Goal: Task Accomplishment & Management: Use online tool/utility

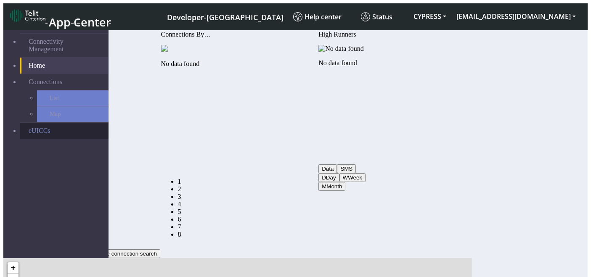
click at [35, 123] on link "eUICCs" at bounding box center [64, 131] width 88 height 16
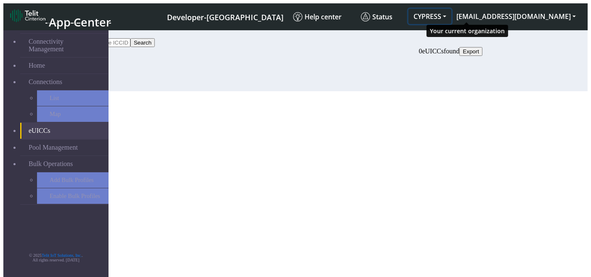
click at [452, 13] on button "CYPRESS" at bounding box center [430, 16] width 43 height 15
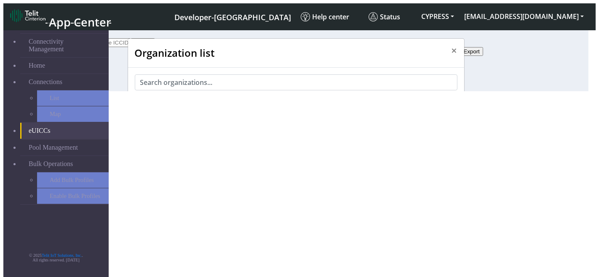
click at [198, 133] on span "CONNECTIVITY_QATEST" at bounding box center [189, 137] width 77 height 8
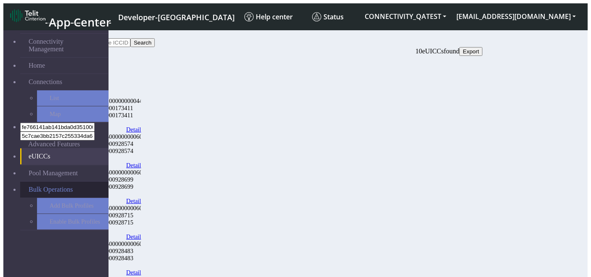
click at [60, 186] on span "Bulk Operations" at bounding box center [51, 190] width 44 height 8
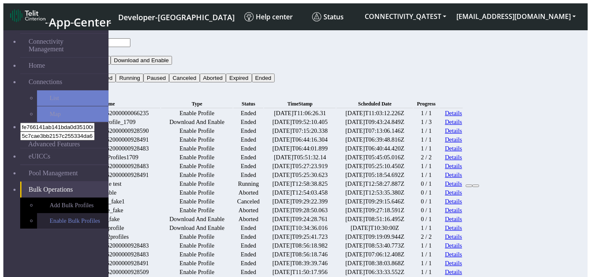
click at [59, 213] on link "Enable Bulk Profiles" at bounding box center [73, 221] width 72 height 16
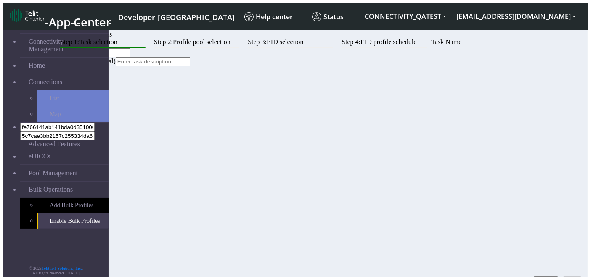
click at [130, 57] on input "text" at bounding box center [93, 52] width 74 height 9
type input "j"
click at [576, 277] on button "Next" at bounding box center [573, 281] width 18 height 9
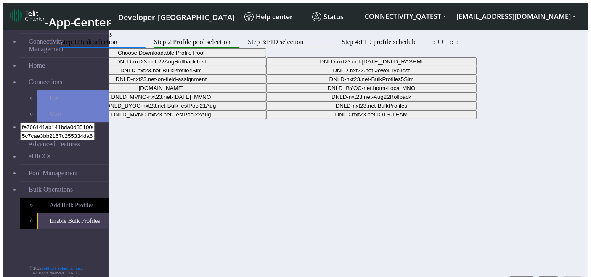
click at [266, 57] on button "Choose Downloadable Profile Pool" at bounding box center [161, 52] width 210 height 9
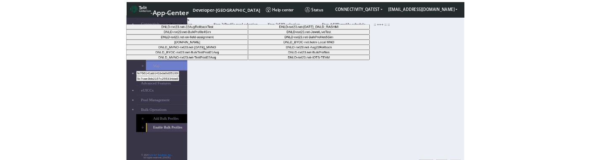
scroll to position [52, 0]
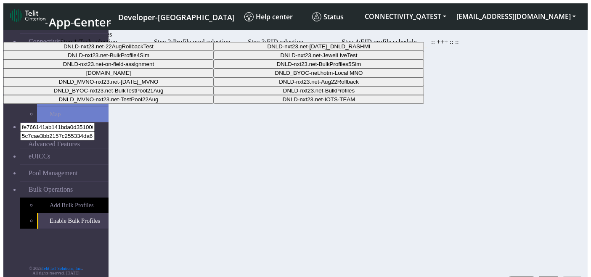
click at [344, 95] on Pooldd87b2e2-121e-4d00-ae8a-d075df8e0e86-dropdown "DNLD-nxt23.net-BulkProfiles" at bounding box center [319, 90] width 210 height 9
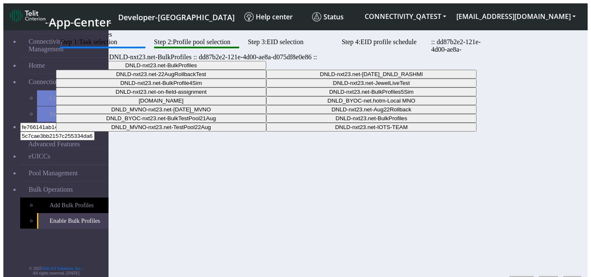
click at [574, 277] on button "Next" at bounding box center [573, 281] width 18 height 9
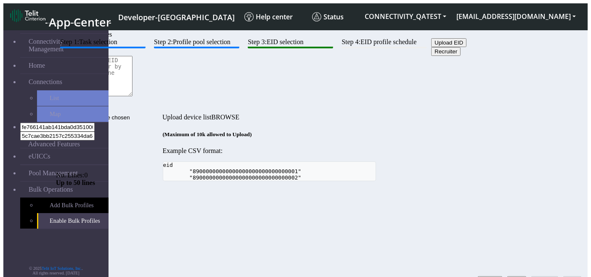
click at [508, 277] on button "Back" at bounding box center [517, 281] width 19 height 9
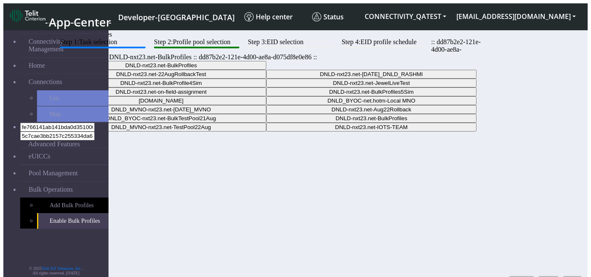
click at [539, 277] on button "Back" at bounding box center [548, 281] width 19 height 9
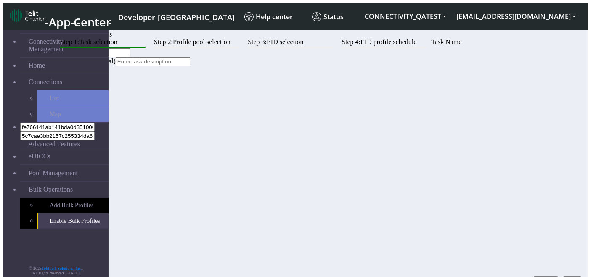
click at [568, 277] on button "Next" at bounding box center [573, 281] width 18 height 9
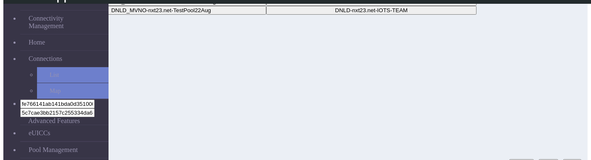
scroll to position [95, 0]
click at [540, 158] on button "Back" at bounding box center [548, 162] width 19 height 9
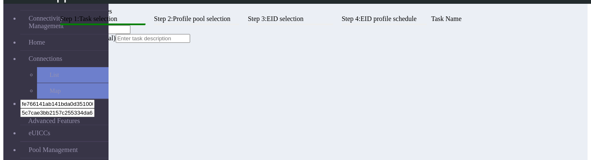
scroll to position [104, 0]
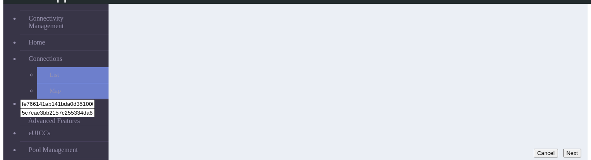
click at [564, 149] on button "Next" at bounding box center [573, 153] width 18 height 9
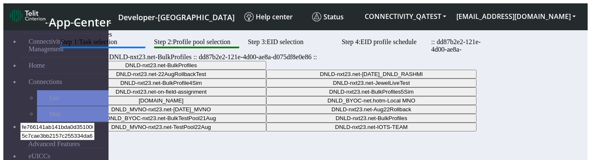
click at [266, 70] on button "DNLD-nxt23.net-BulkProfiles" at bounding box center [161, 65] width 210 height 9
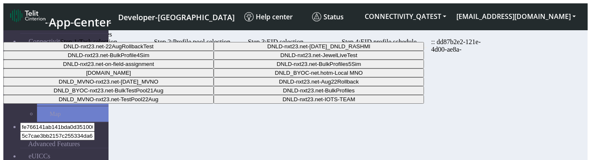
click at [455, 70] on div "Step 1: Task selection Step 2: Profile pool selection Step 3: EID selection Ste…" at bounding box center [269, 54] width 427 height 32
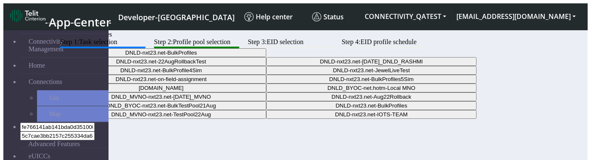
scroll to position [104, 0]
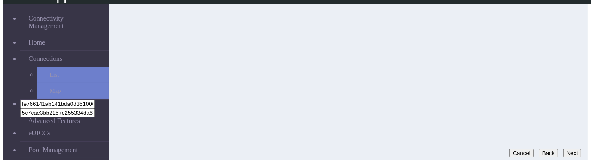
click at [546, 149] on button "Back" at bounding box center [548, 153] width 19 height 9
click at [564, 149] on button "Next" at bounding box center [573, 153] width 18 height 9
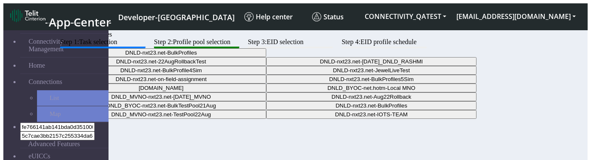
click at [266, 57] on button "DNLD-nxt23.net-BulkProfiles" at bounding box center [161, 52] width 210 height 9
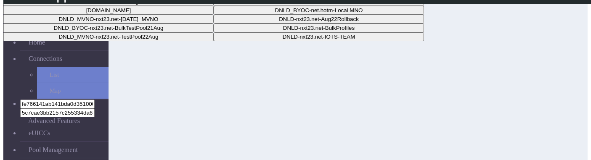
scroll to position [43, 0]
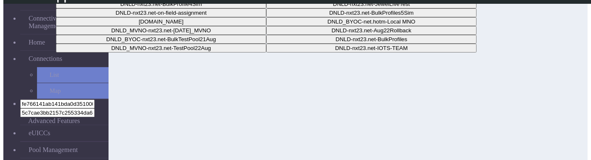
scroll to position [104, 0]
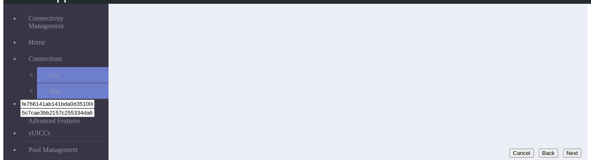
click at [564, 149] on button "Next" at bounding box center [573, 153] width 18 height 9
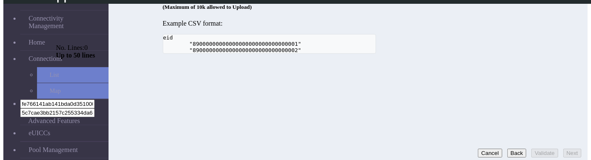
click at [508, 150] on button "Back" at bounding box center [517, 153] width 19 height 9
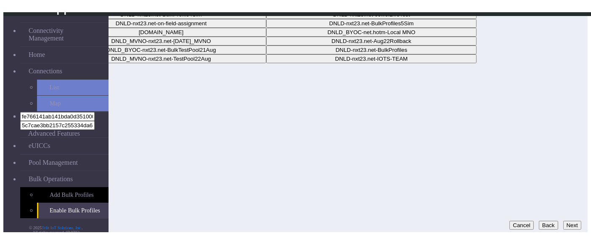
scroll to position [21, 0]
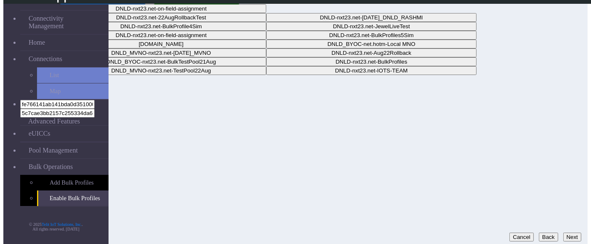
click at [539, 160] on button "Back" at bounding box center [548, 236] width 19 height 9
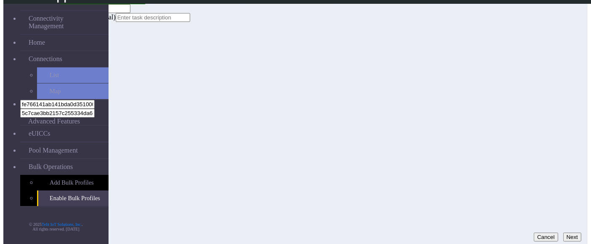
click at [564, 160] on button "Next" at bounding box center [573, 236] width 18 height 9
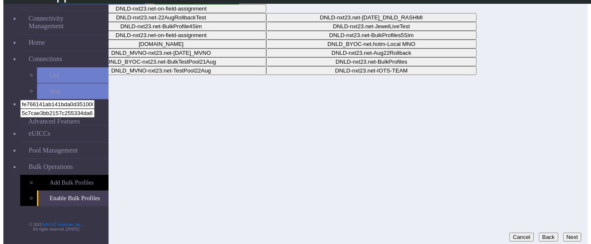
click at [571, 160] on button "Next" at bounding box center [573, 236] width 18 height 9
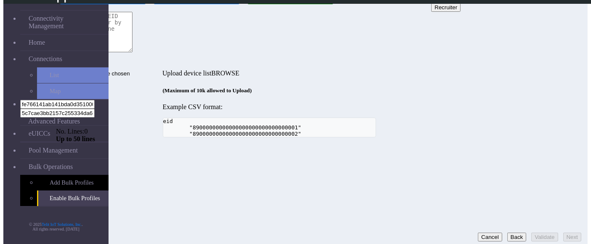
click at [431, 12] on button "Recruiter" at bounding box center [445, 7] width 29 height 9
click at [133, 52] on textarea at bounding box center [94, 32] width 77 height 40
paste textarea "OPEN-22450"
paste textarea "89033023428100000000043500001509"
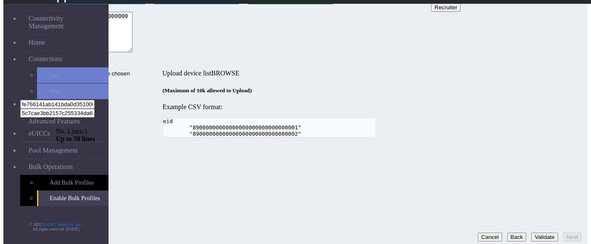
click at [532, 160] on button "Validate" at bounding box center [545, 236] width 27 height 9
click at [483, 132] on div "Step 1: Task selection Step 2: Profile pool selection Step 3: EID selection Ste…" at bounding box center [269, 65] width 427 height 143
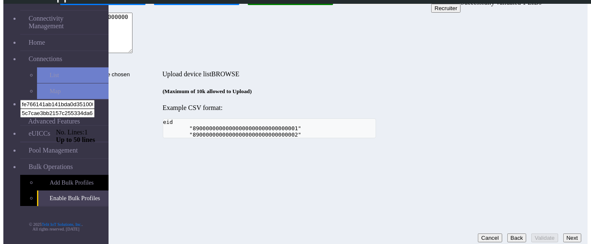
scroll to position [20, 0]
click at [133, 53] on textarea "89033023428100000000043500001509" at bounding box center [94, 33] width 77 height 40
type textarea "8903302342810000000004350000150"
click at [532, 160] on button "Validate" at bounding box center [545, 237] width 27 height 9
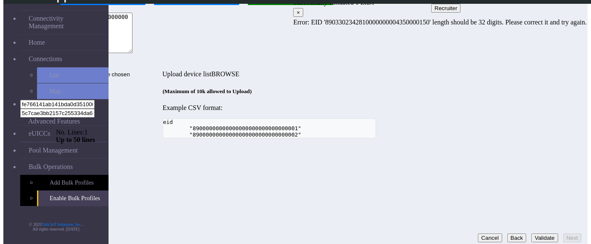
scroll to position [6, 0]
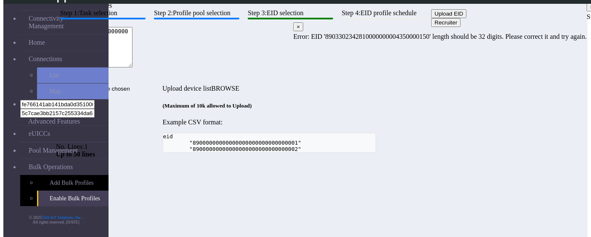
click at [483, 152] on div "Step 1: Task selection Step 2: Profile pool selection Step 3: EID selection Ste…" at bounding box center [269, 80] width 427 height 143
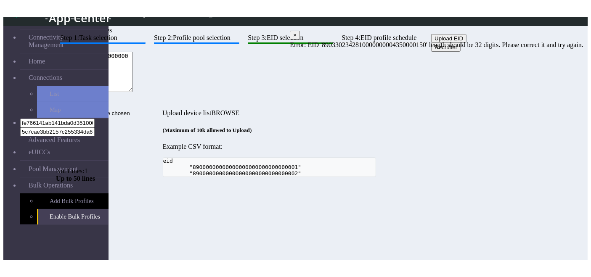
scroll to position [0, 0]
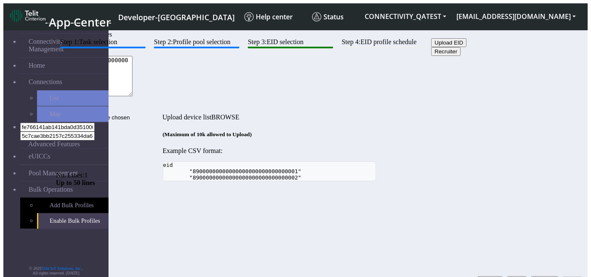
click at [431, 47] on button "Upload EID" at bounding box center [448, 42] width 35 height 9
click at [162, 113] on input "Upload device list" at bounding box center [109, 117] width 106 height 9
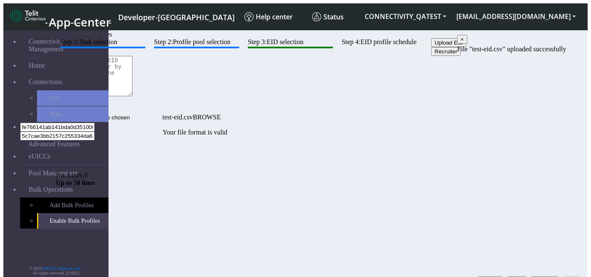
click at [483, 136] on div "Step 1: Task selection Step 2: Profile pool selection Step 3: EID selection Ste…" at bounding box center [269, 87] width 427 height 98
click at [537, 160] on button "Validate" at bounding box center [545, 281] width 27 height 9
click at [431, 47] on button "Upload EID" at bounding box center [448, 42] width 35 height 9
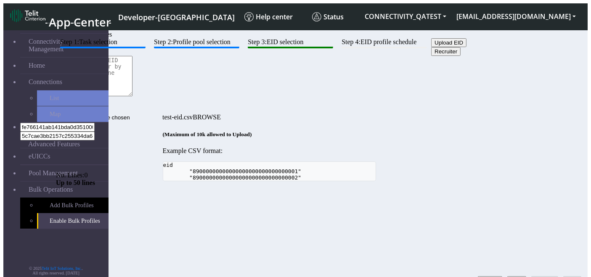
click at [162, 113] on input "test-eid.csv" at bounding box center [109, 117] width 106 height 9
click at [431, 56] on button "Recruiter" at bounding box center [445, 51] width 29 height 9
click at [431, 47] on button "Upload EID" at bounding box center [448, 42] width 35 height 9
click at [162, 113] on input "Upload device list" at bounding box center [109, 117] width 106 height 9
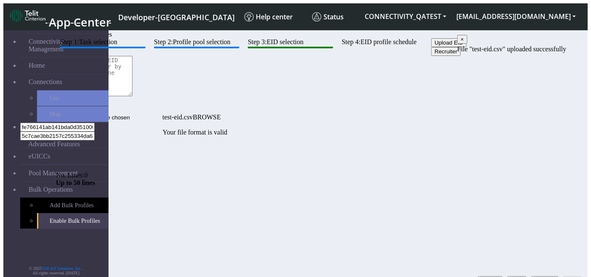
click at [535, 160] on button "Validate" at bounding box center [545, 281] width 27 height 9
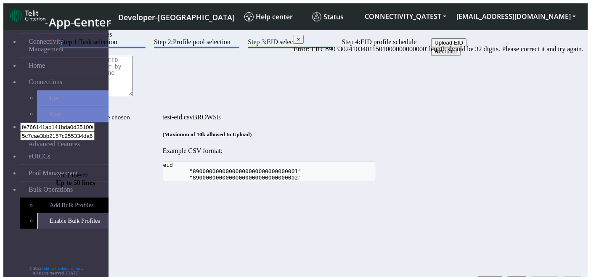
click at [483, 160] on div "(Maximum of 10k allowed to Upload) Example CSV format: eid "8900000000000000000…" at bounding box center [269, 156] width 427 height 50
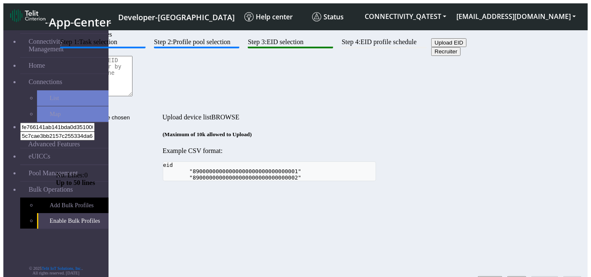
click at [133, 96] on textarea at bounding box center [94, 76] width 77 height 40
paste textarea "89033023428100000000043500001509"
click at [535, 277] on button "Validate" at bounding box center [545, 281] width 27 height 9
click at [133, 96] on textarea "89033023428100000000043500001509" at bounding box center [94, 76] width 77 height 40
type textarea "890330234281000000000435000015"
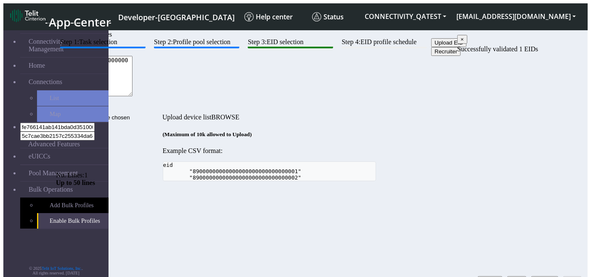
click at [532, 277] on button "Validate" at bounding box center [545, 281] width 27 height 9
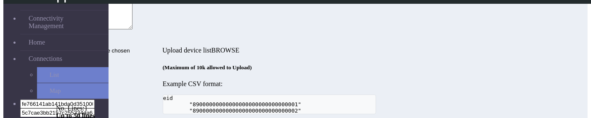
scroll to position [146, 0]
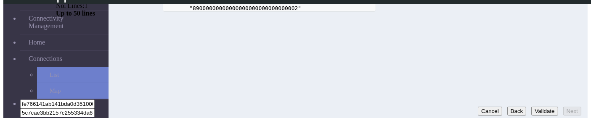
click at [532, 107] on button "Validate" at bounding box center [545, 111] width 27 height 9
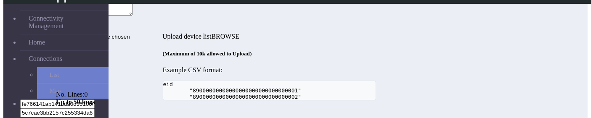
scroll to position [63, 0]
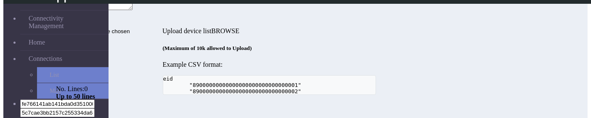
drag, startPoint x: 270, startPoint y: 19, endPoint x: 288, endPoint y: 44, distance: 31.2
paste textarea "this.isDataUnchanged"
paste textarea "890330241034011501000000000000"
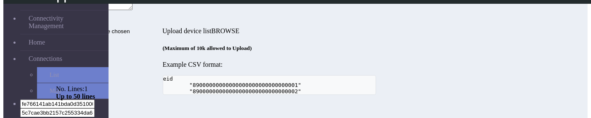
scroll to position [146, 0]
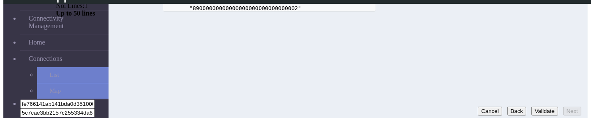
click at [532, 111] on button "Validate" at bounding box center [545, 111] width 27 height 9
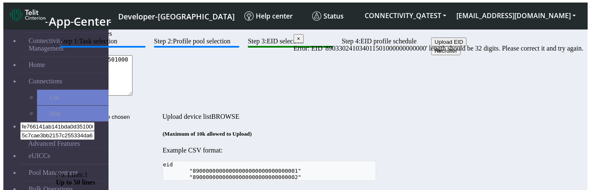
scroll to position [0, 0]
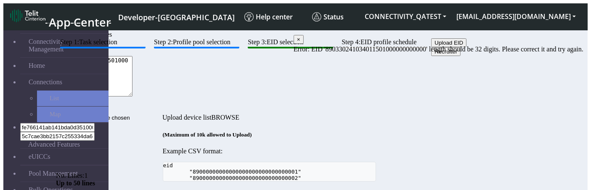
click at [133, 96] on textarea "890330241034011501000000000000" at bounding box center [94, 76] width 77 height 40
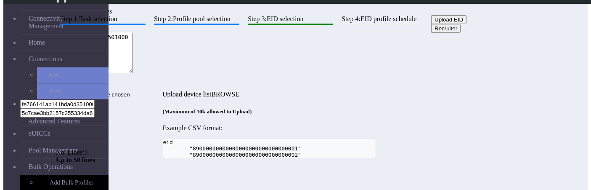
scroll to position [75, 0]
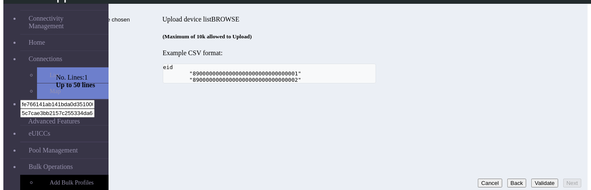
click at [532, 118] on button "Validate" at bounding box center [545, 182] width 27 height 9
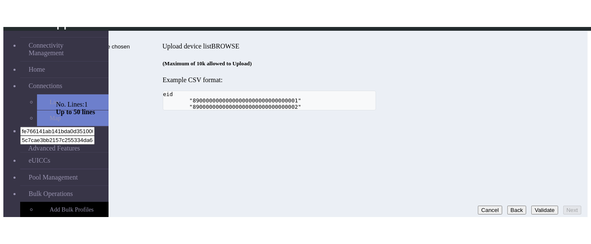
scroll to position [21, 0]
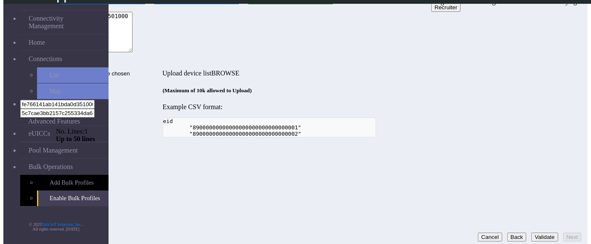
click at [133, 52] on textarea "8903302410340115010000000000000" at bounding box center [94, 32] width 77 height 40
click at [483, 118] on div "Step 1: Task selection Step 2: Profile pool selection Step 3: EID selection Ste…" at bounding box center [269, 65] width 427 height 143
click at [532, 118] on button "Validate" at bounding box center [545, 236] width 27 height 9
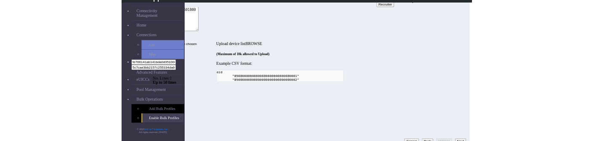
scroll to position [0, 0]
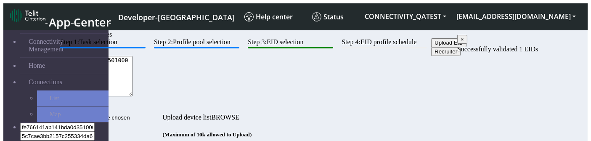
click at [133, 96] on textarea "89033024103401150100000000000000" at bounding box center [94, 76] width 77 height 40
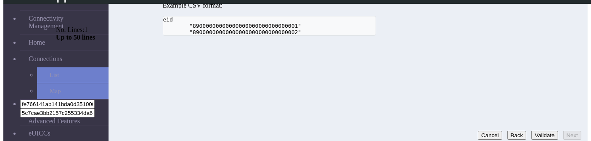
scroll to position [124, 0]
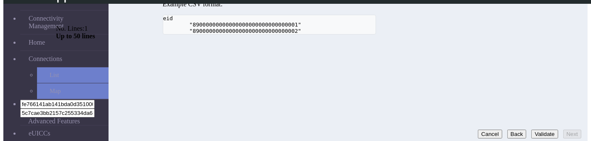
click at [532, 118] on button "Validate" at bounding box center [545, 134] width 27 height 9
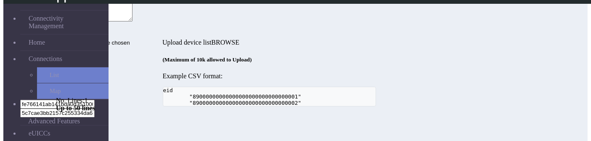
scroll to position [50, 0]
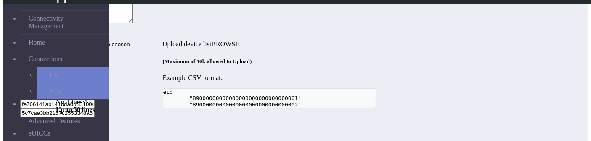
click at [133, 23] on textarea "8903302410340115010000000000000" at bounding box center [94, 3] width 77 height 40
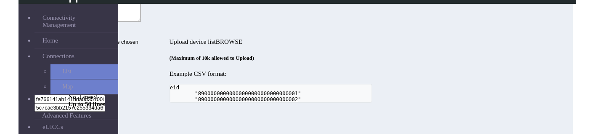
scroll to position [124, 0]
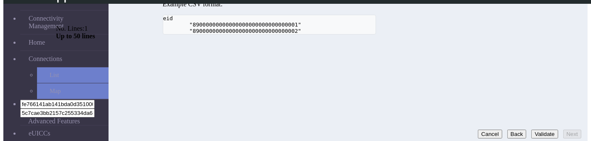
click at [532, 118] on button "Validate" at bounding box center [545, 134] width 27 height 9
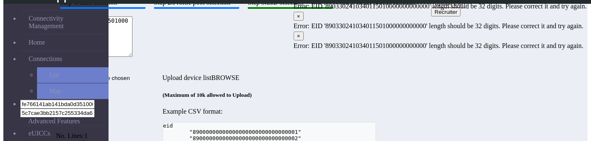
scroll to position [14, 0]
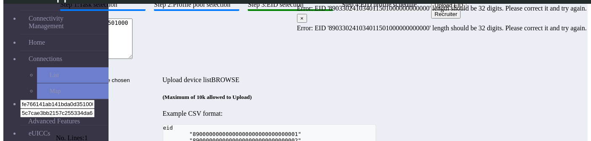
click at [133, 59] on textarea "890330241034011501000000000000" at bounding box center [94, 39] width 77 height 40
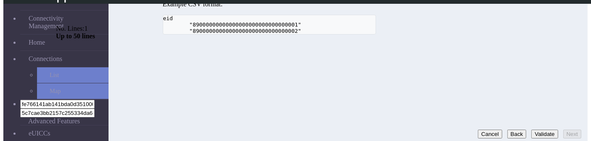
type textarea "8903302410340115010000000000000"
click at [533, 118] on button "Validate" at bounding box center [545, 134] width 27 height 9
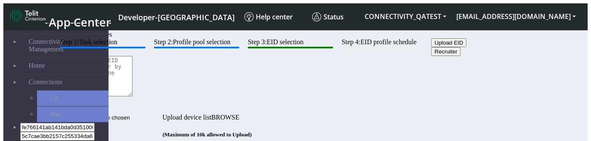
click at [133, 96] on textarea at bounding box center [94, 76] width 77 height 40
paste textarea "8903302410340115010000000000000"
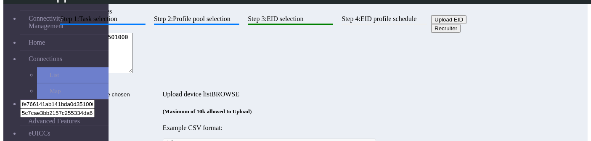
scroll to position [124, 0]
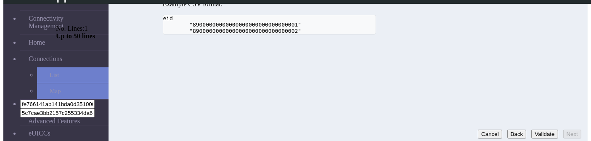
click at [535, 130] on button "Validate" at bounding box center [545, 134] width 27 height 9
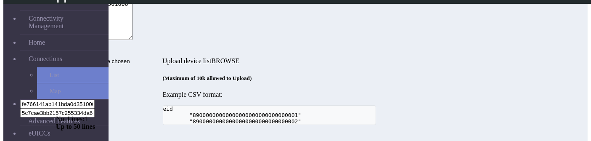
click at [133, 40] on textarea "8903302410340115010000000000000" at bounding box center [94, 20] width 77 height 40
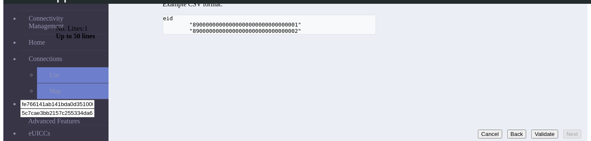
click at [537, 130] on button "Validate" at bounding box center [545, 134] width 27 height 9
click at [533, 130] on button "Validate" at bounding box center [545, 134] width 27 height 9
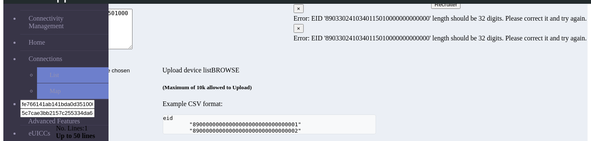
scroll to position [0, 0]
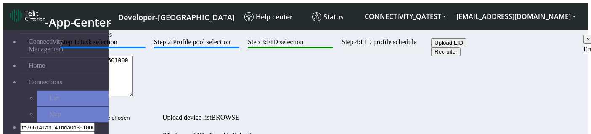
click at [133, 96] on textarea "8903302410340115010000000000000" at bounding box center [94, 76] width 77 height 40
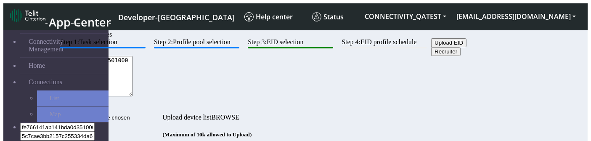
click at [133, 96] on textarea "8903302410340115010000000000000" at bounding box center [94, 76] width 77 height 40
click at [474, 111] on div "8903302410340115010000000000000 No. Lines: 1 Up to 50 lines" at bounding box center [269, 84] width 427 height 57
click at [133, 96] on textarea "8903302410340115010000000000000" at bounding box center [94, 76] width 77 height 40
click at [413, 56] on div "Upload EID Recruiter" at bounding box center [269, 47] width 427 height 18
click at [133, 96] on textarea "8903302410340115010000000000000" at bounding box center [94, 76] width 77 height 40
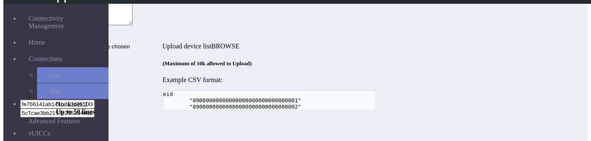
scroll to position [48, 0]
click at [355, 94] on div "Step 1: Task selection Step 2: Profile pool selection Step 3: EID selection Ste…" at bounding box center [269, 38] width 427 height 143
click at [133, 25] on textarea "8903302410340115010000000000000" at bounding box center [94, 4] width 77 height 40
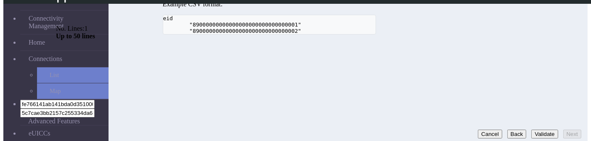
click at [532, 130] on button "Validate" at bounding box center [545, 134] width 27 height 9
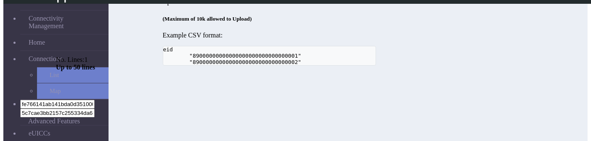
scroll to position [48, 0]
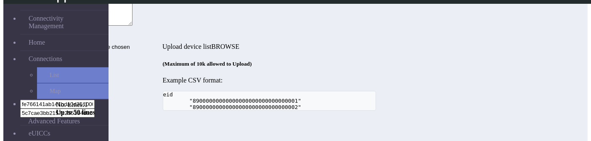
click at [133, 26] on textarea "8903302410340115010000000000000" at bounding box center [94, 5] width 77 height 40
click at [358, 110] on div "Step 1: Task selection Step 2: Profile pool selection Step 3: EID selection Ste…" at bounding box center [269, 39] width 427 height 143
click at [133, 26] on textarea "8903302410340115010000000000000" at bounding box center [94, 5] width 77 height 40
click at [433, 103] on div "Step 1: Task selection Step 2: Profile pool selection Step 3: EID selection Ste…" at bounding box center [269, 39] width 427 height 143
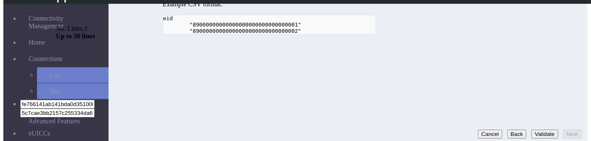
click at [532, 130] on button "Validate" at bounding box center [545, 134] width 27 height 9
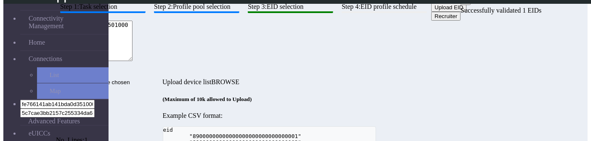
scroll to position [10, 0]
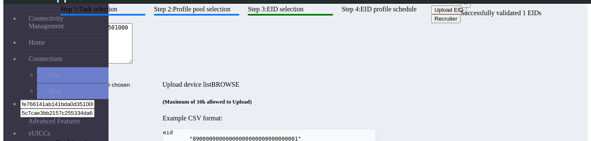
click at [133, 64] on textarea "89033024103401150100000000000000" at bounding box center [94, 43] width 77 height 40
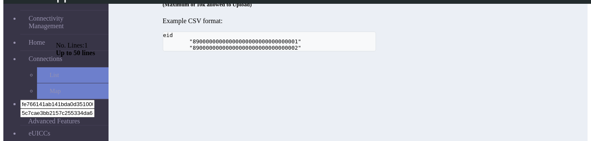
scroll to position [124, 0]
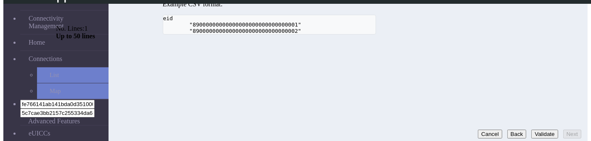
click at [532, 130] on button "Validate" at bounding box center [545, 134] width 27 height 9
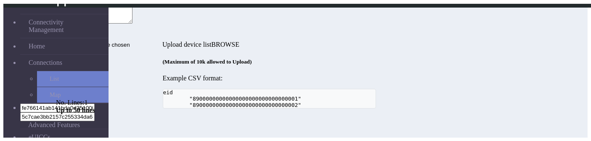
scroll to position [23, 0]
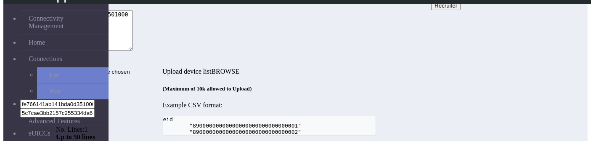
click at [133, 51] on textarea "8903302410340115010000000000000" at bounding box center [94, 30] width 77 height 40
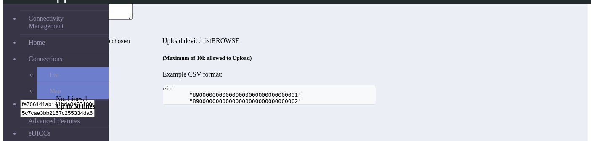
type textarea "89033024103401150100000000000000"
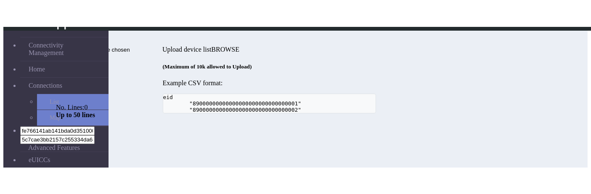
scroll to position [60, 0]
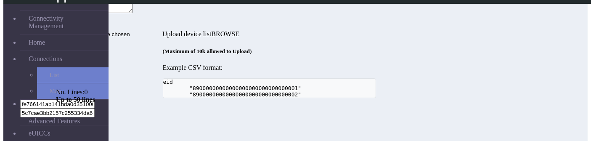
paste textarea "8903302410340115010000000000000"
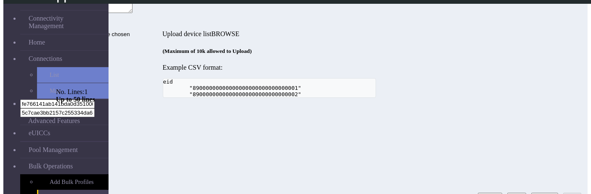
scroll to position [70, 0]
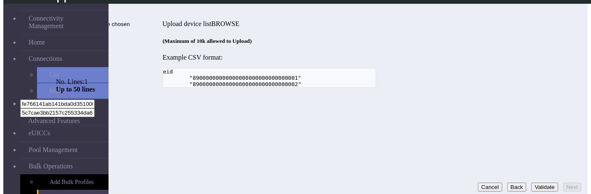
click at [532, 141] on button "Validate" at bounding box center [545, 187] width 27 height 9
click at [448, 88] on div "Step 1: Task selection Step 2: Profile pool selection Step 3: EID selection Ste…" at bounding box center [269, 16] width 427 height 143
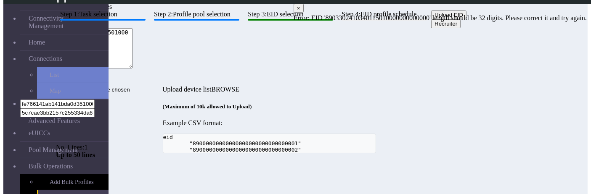
click at [133, 69] on textarea "8903302410340115010000000000000" at bounding box center [94, 48] width 77 height 40
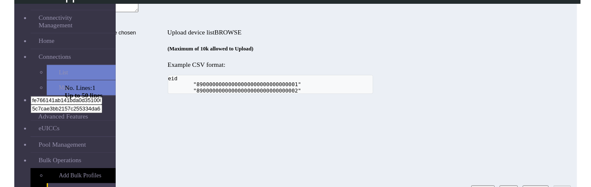
scroll to position [61, 0]
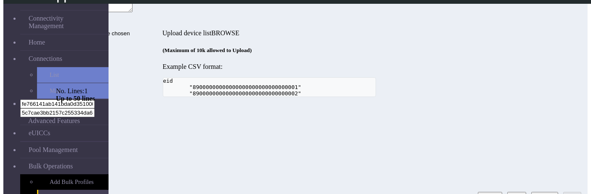
type textarea "89033024103401150100000000000000"
click at [533, 141] on button "Validate" at bounding box center [545, 196] width 27 height 9
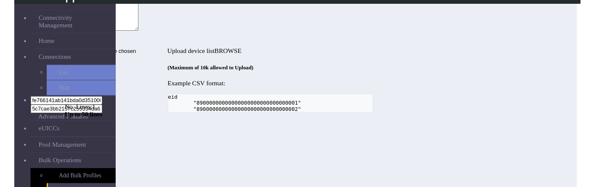
scroll to position [70, 0]
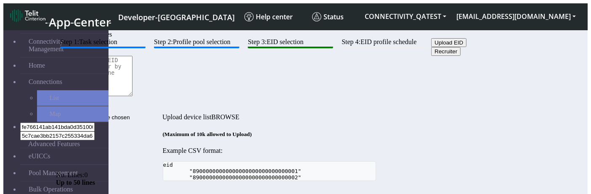
click at [145, 72] on div "Step 1: Task selection Step 2: Profile pool selection Step 3: EID selection Ste…" at bounding box center [269, 109] width 427 height 143
click at [431, 47] on button "Upload EID" at bounding box center [448, 42] width 35 height 9
click at [162, 113] on input "Upload device list" at bounding box center [109, 117] width 106 height 9
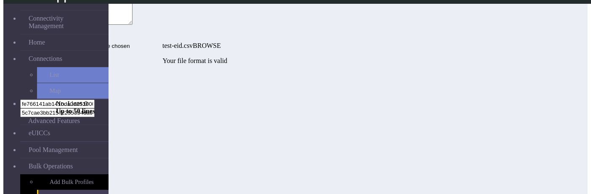
scroll to position [70, 0]
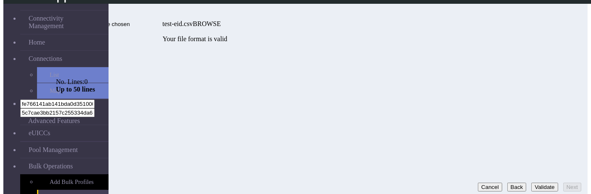
click at [540, 183] on button "Validate" at bounding box center [545, 187] width 27 height 9
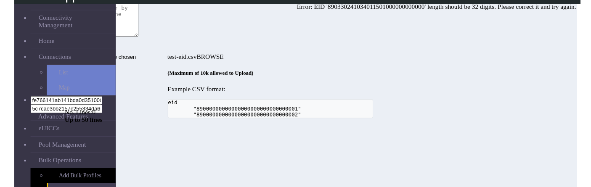
scroll to position [35, 0]
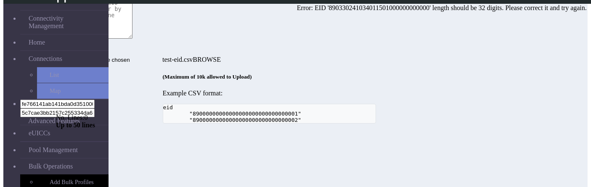
click at [201, 31] on div "Step 1: Task selection Step 2: Profile pool selection Step 3: EID selection Ste…" at bounding box center [269, 52] width 427 height 143
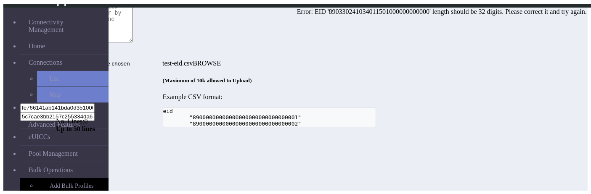
scroll to position [4, 0]
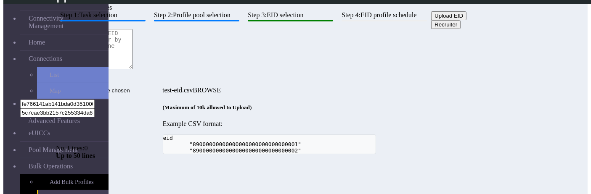
click at [431, 29] on button "Recruiter" at bounding box center [445, 24] width 29 height 9
click at [133, 69] on textarea at bounding box center [94, 49] width 77 height 40
paste textarea "8903302410340115010000000000000"
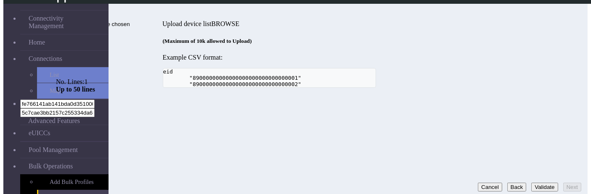
type textarea "8903302410340115010000000000000"
click at [532, 183] on button "Validate" at bounding box center [545, 187] width 27 height 9
click at [349, 88] on div "Step 1: Task selection Step 2: Profile pool selection Step 3: EID selection Ste…" at bounding box center [269, 16] width 427 height 143
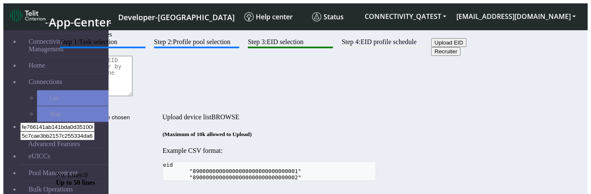
click at [133, 96] on textarea at bounding box center [94, 76] width 77 height 40
paste textarea "8903302410340115010000000000000"
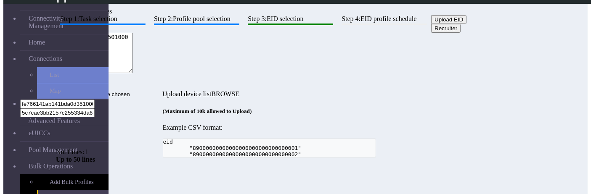
scroll to position [70, 0]
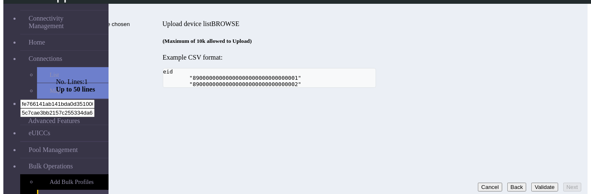
click at [538, 183] on button "Validate" at bounding box center [545, 187] width 27 height 9
click at [285, 88] on div "Step 1: Task selection Step 2: Profile pool selection Step 3: EID selection Ste…" at bounding box center [269, 16] width 427 height 143
click at [537, 183] on button "Validate" at bounding box center [545, 187] width 27 height 9
click at [532, 183] on button "Validate" at bounding box center [545, 187] width 27 height 9
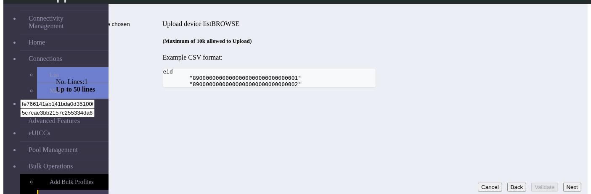
type textarea "8903302410340115010000000000000"
click at [532, 184] on button "Validate" at bounding box center [545, 187] width 27 height 9
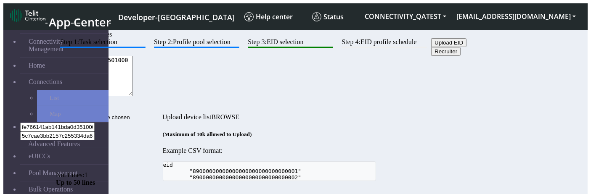
click at [431, 47] on button "Upload EID" at bounding box center [448, 42] width 35 height 9
click at [162, 113] on input "Upload device list" at bounding box center [109, 117] width 106 height 9
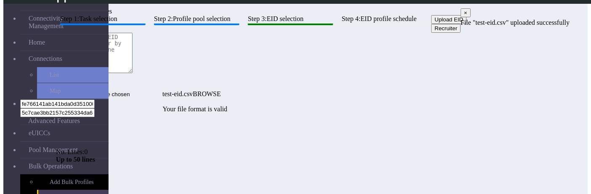
scroll to position [70, 0]
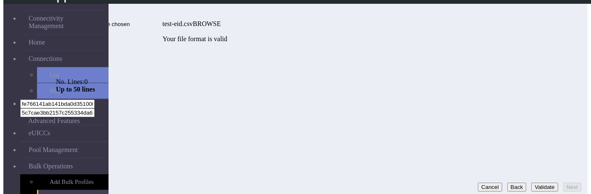
click at [536, 183] on button "Validate" at bounding box center [545, 187] width 27 height 9
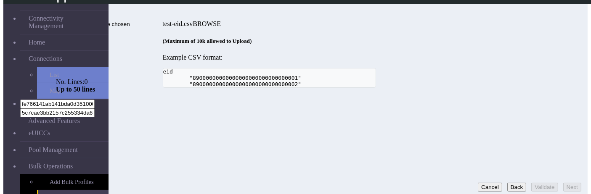
click at [413, 88] on div "Step 1: Task selection Step 2: Profile pool selection Step 3: EID selection Ste…" at bounding box center [269, 16] width 427 height 143
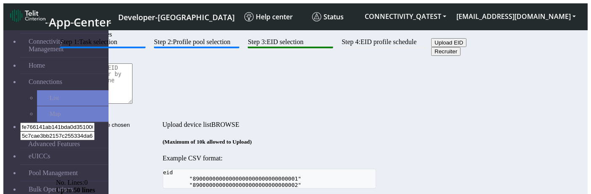
click at [133, 104] on textarea at bounding box center [94, 84] width 77 height 40
paste textarea "8903302410340115010000000000000"
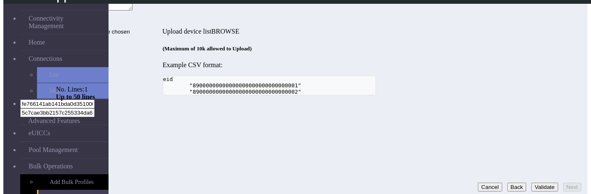
type textarea "8903302410340115010000000000000"
click at [532, 183] on button "Validate" at bounding box center [545, 187] width 27 height 9
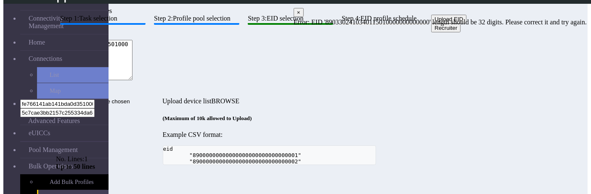
scroll to position [0, 0]
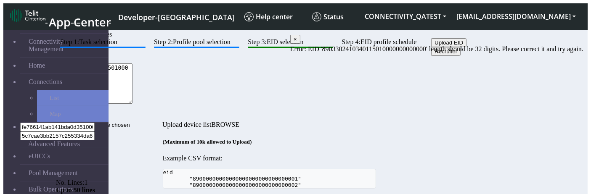
click at [133, 104] on textarea "8903302410340115010000000000000" at bounding box center [94, 84] width 77 height 40
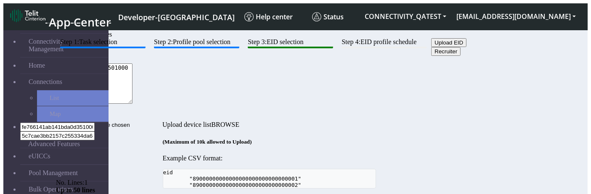
click at [431, 47] on button "Upload EID" at bounding box center [448, 42] width 35 height 9
click at [162, 121] on input "Upload device list" at bounding box center [109, 125] width 106 height 9
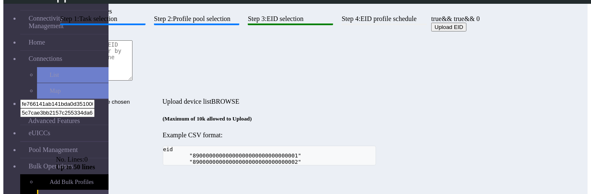
scroll to position [43, 0]
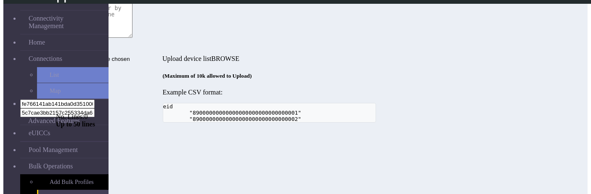
click at [161, 55] on input "Upload device list" at bounding box center [109, 59] width 106 height 9
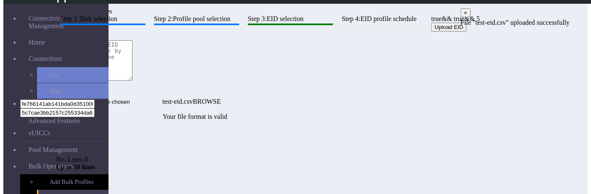
scroll to position [70, 0]
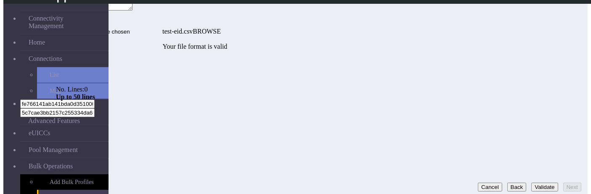
click at [535, 183] on button "Validate" at bounding box center [545, 187] width 27 height 9
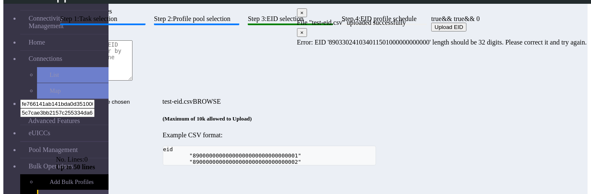
scroll to position [0, 0]
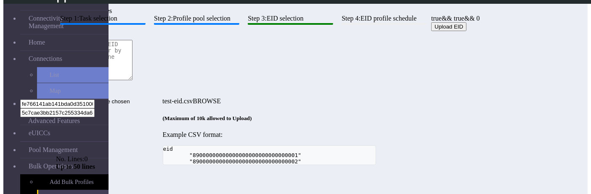
drag, startPoint x: 173, startPoint y: 56, endPoint x: 215, endPoint y: 45, distance: 44.2
click at [215, 45] on div "Step 1: Task selection Step 2: Profile pool selection Step 3: EID selection Ste…" at bounding box center [269, 90] width 427 height 151
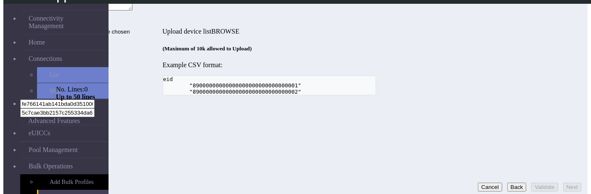
paste textarea "8903302410340115010000000000000"
type textarea "8903302410340115010000000000000"
click at [426, 96] on div "Step 1: Task selection Step 2: Profile pool selection Step 3: EID selection Ste…" at bounding box center [269, 20] width 427 height 151
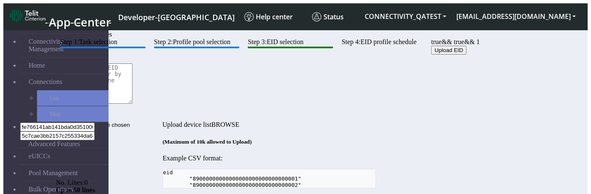
click at [133, 104] on textarea at bounding box center [94, 84] width 77 height 40
paste textarea "8903302410340115010000000000000"
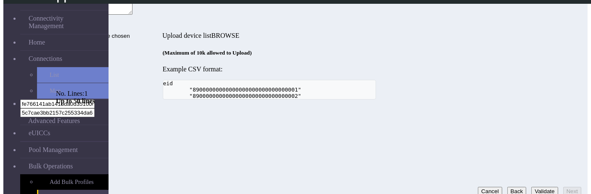
scroll to position [66, 0]
click at [532, 187] on button "Validate" at bounding box center [545, 191] width 27 height 9
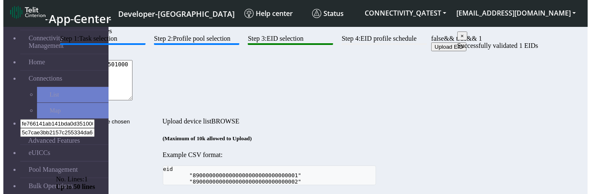
scroll to position [0, 0]
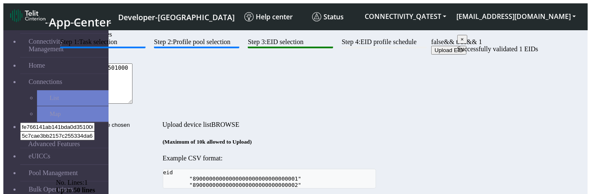
click at [133, 104] on textarea "8903302410340115010000000000000" at bounding box center [94, 84] width 77 height 40
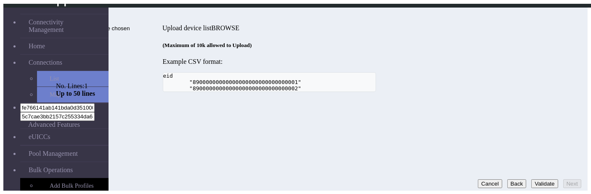
scroll to position [70, 0]
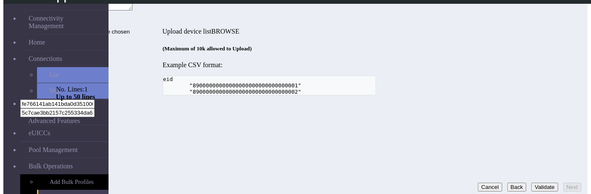
type textarea "89033024103401150100000000000"
click at [541, 183] on button "Validate" at bounding box center [545, 187] width 27 height 9
click at [532, 183] on button "Validate" at bounding box center [545, 187] width 27 height 9
click at [449, 96] on div "Step 1: Task selection Step 2: Profile pool selection Step 3: EID selection Ste…" at bounding box center [269, 20] width 427 height 151
click at [356, 96] on div "Step 1: Task selection Step 2: Profile pool selection Step 3: EID selection Ste…" at bounding box center [269, 20] width 427 height 151
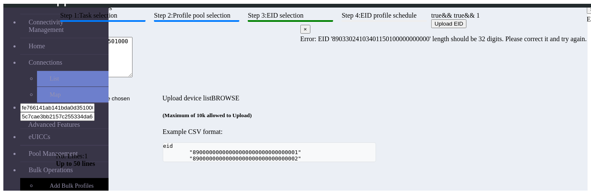
scroll to position [0, 0]
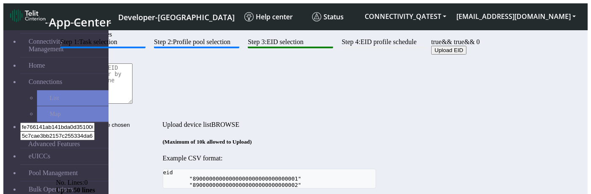
paste textarea "8903302410340115010000000000000"
click at [133, 104] on textarea "8903302410340115010000000000000" at bounding box center [94, 84] width 77 height 40
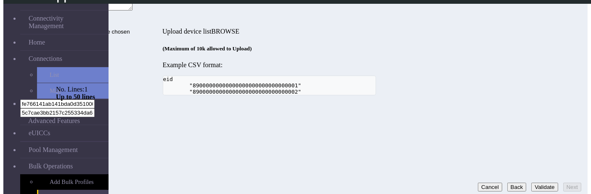
click at [540, 183] on button "Validate" at bounding box center [545, 187] width 27 height 9
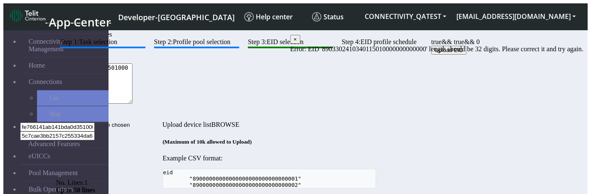
click at [133, 104] on textarea "8903302410340115010000000000000" at bounding box center [94, 84] width 77 height 40
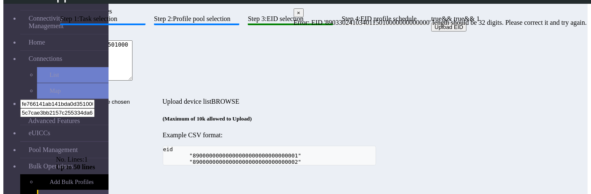
scroll to position [70, 0]
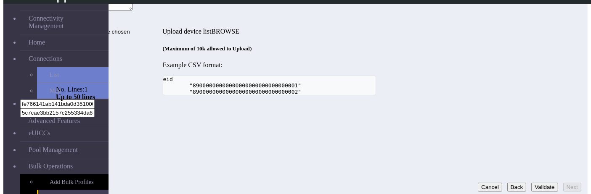
click at [534, 183] on button "Validate" at bounding box center [545, 187] width 27 height 9
click at [426, 96] on div "Step 1: Task selection Step 2: Profile pool selection Step 3: EID selection Ste…" at bounding box center [269, 20] width 427 height 151
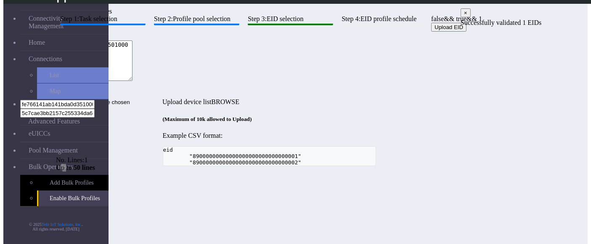
scroll to position [21, 0]
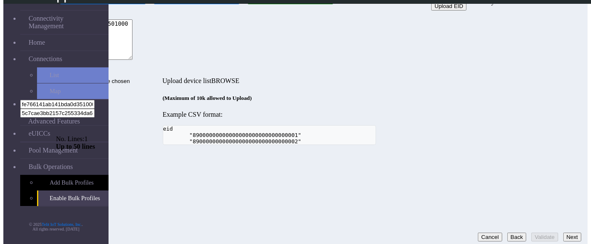
click at [133, 60] on textarea "89033024103401150100000000000000" at bounding box center [94, 39] width 77 height 40
click at [540, 194] on button "Validate" at bounding box center [545, 236] width 27 height 9
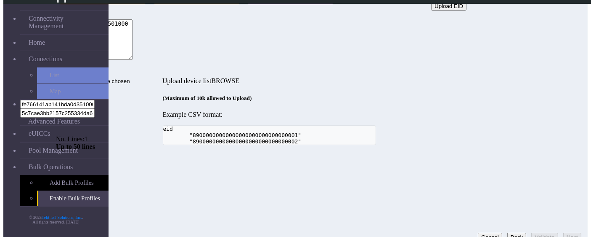
click at [133, 60] on textarea "890330241034011501000000000000" at bounding box center [94, 39] width 77 height 40
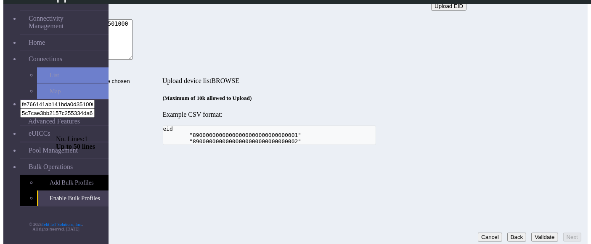
click at [532, 194] on button "Validate" at bounding box center [545, 236] width 27 height 9
click at [133, 60] on textarea "8903302410340115010000000000000" at bounding box center [94, 39] width 77 height 40
type textarea "89033024103401150100000000000009"
click at [539, 194] on button "Validate" at bounding box center [545, 236] width 27 height 9
click at [564, 194] on button "Next" at bounding box center [573, 236] width 18 height 9
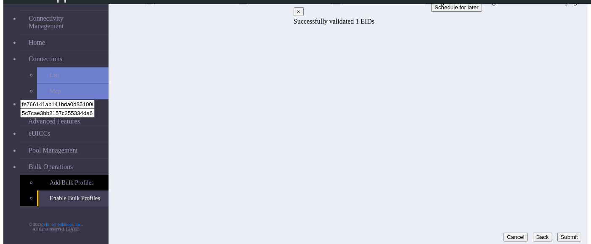
click at [538, 194] on button "Back" at bounding box center [542, 236] width 19 height 9
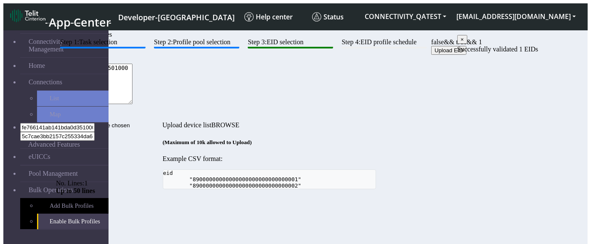
scroll to position [21, 0]
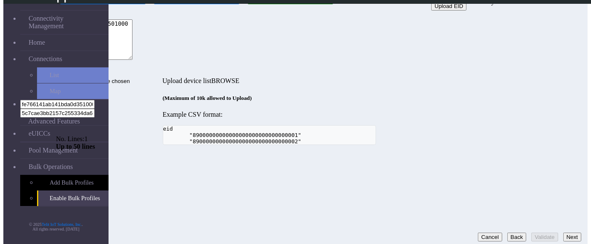
click at [508, 194] on button "Back" at bounding box center [517, 236] width 19 height 9
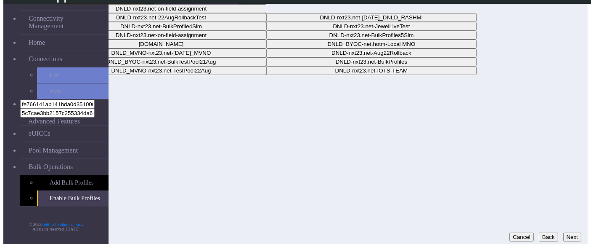
click at [569, 194] on button "Next" at bounding box center [573, 236] width 18 height 9
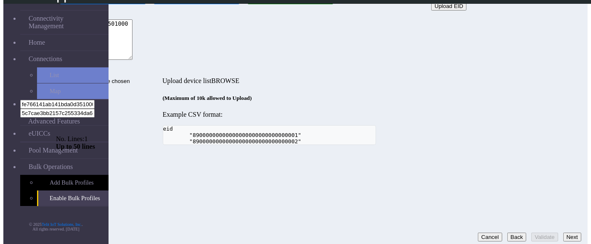
click at [133, 60] on textarea "89033024103401150100000000000009" at bounding box center [94, 39] width 77 height 40
click at [535, 194] on button "Validate" at bounding box center [545, 236] width 27 height 9
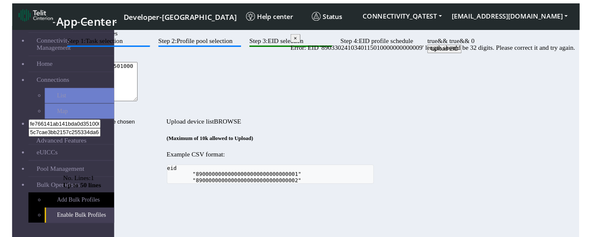
scroll to position [21, 0]
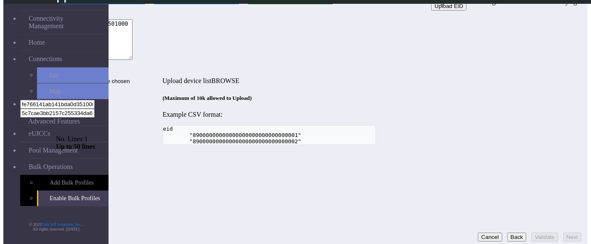
click at [133, 60] on textarea "8903302410340115010000000000009" at bounding box center [94, 39] width 77 height 40
type textarea "89033024103401150100000000090009"
click at [532, 194] on button "Validate" at bounding box center [545, 236] width 27 height 9
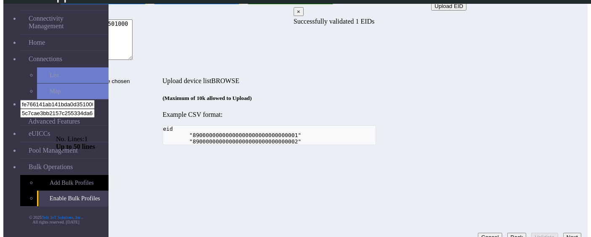
click at [564, 194] on button "Next" at bounding box center [573, 236] width 18 height 9
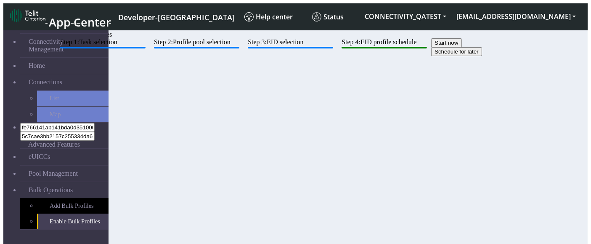
scroll to position [21, 0]
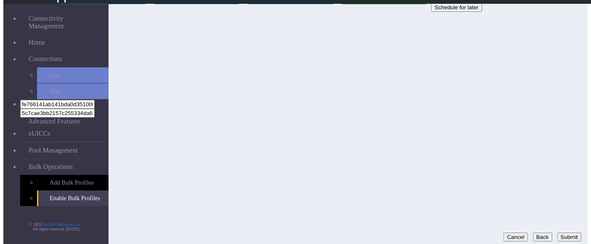
click at [533, 232] on button "Back" at bounding box center [542, 236] width 19 height 9
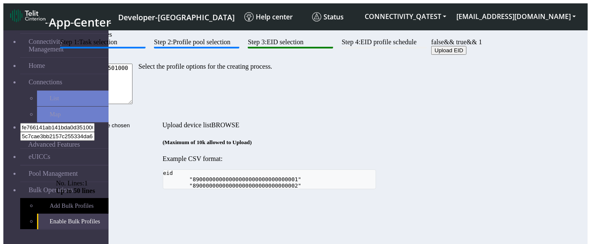
click at [239, 48] on btn "Step 2: Profile pool selection" at bounding box center [196, 43] width 85 height 10
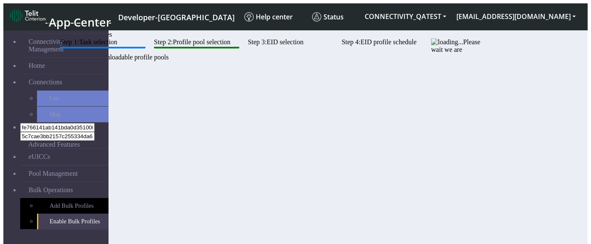
scroll to position [21, 0]
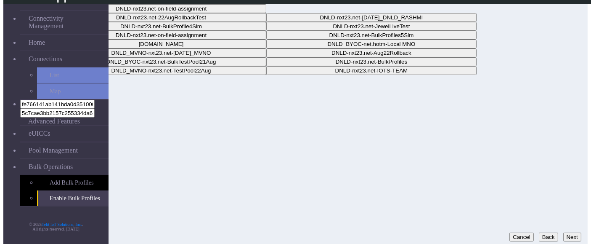
click at [566, 232] on button "Next" at bounding box center [573, 236] width 18 height 9
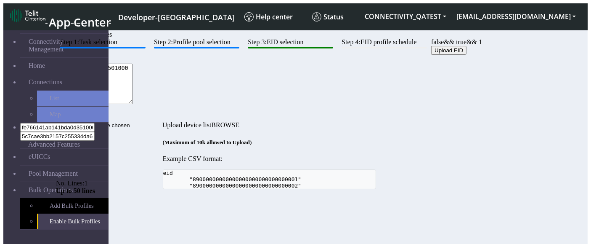
click at [133, 104] on textarea "89033024103401150100000000090009" at bounding box center [94, 84] width 77 height 40
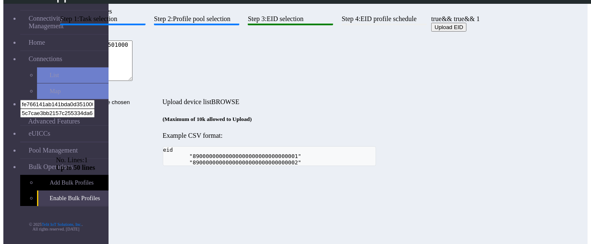
scroll to position [21, 0]
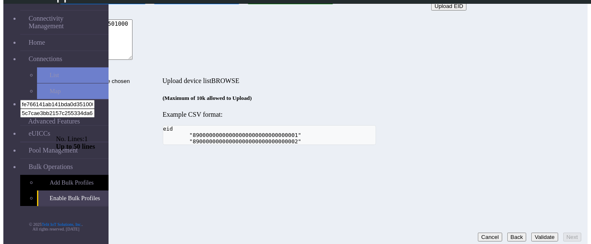
click at [532, 232] on button "Validate" at bounding box center [545, 236] width 27 height 9
click at [133, 60] on textarea "8903302410340115010000000009009" at bounding box center [94, 39] width 77 height 40
type textarea "89033024103401150100000000090009"
click at [532, 232] on button "Validate" at bounding box center [545, 236] width 27 height 9
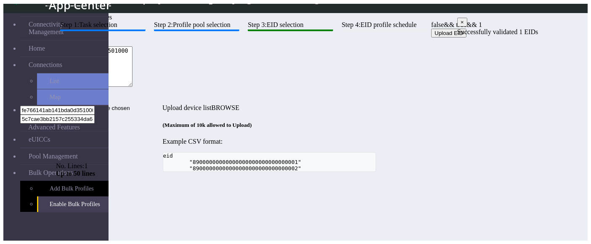
scroll to position [0, 0]
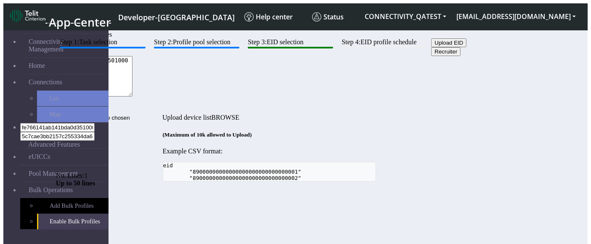
click at [133, 96] on textarea "89033024103401150100000000090009" at bounding box center [94, 76] width 77 height 40
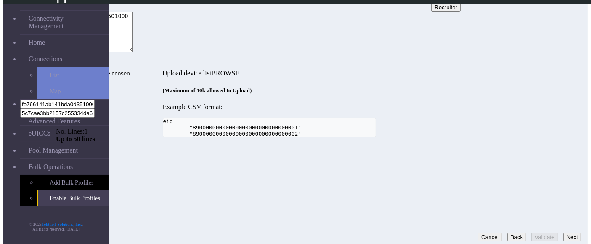
click at [133, 52] on textarea "89033024103401150100000000090009" at bounding box center [94, 32] width 77 height 40
type textarea "89033024103401150100000000090009"
click at [567, 232] on button "Next" at bounding box center [573, 236] width 18 height 9
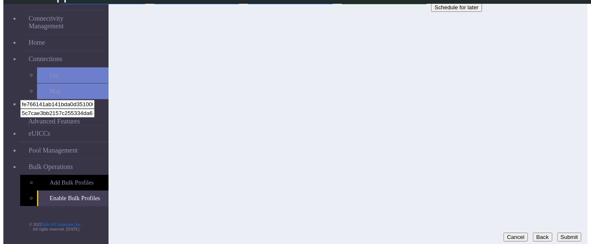
click at [533, 232] on button "Back" at bounding box center [542, 236] width 19 height 9
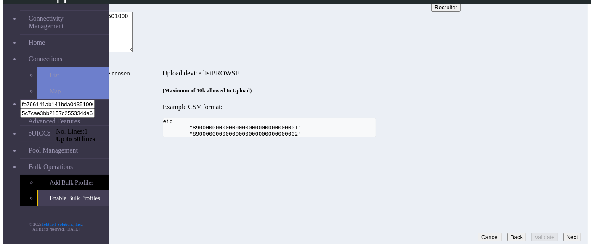
click at [133, 52] on textarea "89033024103401150100000000090009" at bounding box center [94, 32] width 77 height 40
click at [162, 69] on input "Upload device list" at bounding box center [109, 73] width 106 height 9
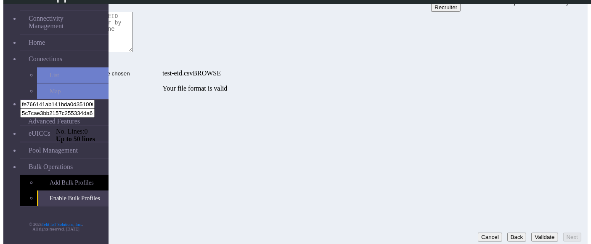
scroll to position [21, 0]
click at [532, 233] on button "Validate" at bounding box center [545, 237] width 27 height 9
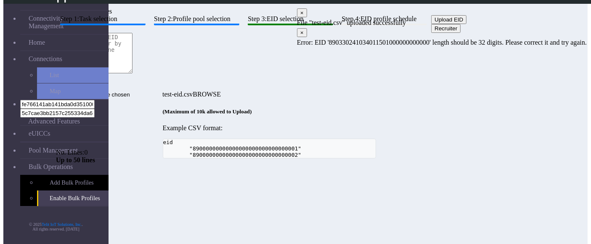
scroll to position [21, 0]
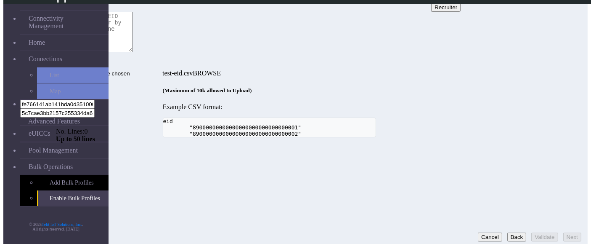
click at [237, 72] on form "Upload EID Recruiter No. Lines: 0 Up to 50 lines test-eid.csv (Maximum of 10k a…" at bounding box center [269, 65] width 427 height 143
click at [162, 69] on input "test-eid.csv" at bounding box center [109, 73] width 106 height 9
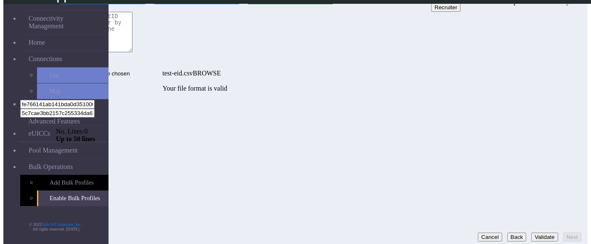
click at [539, 232] on button "Validate" at bounding box center [545, 236] width 27 height 9
click at [575, 235] on button "Next" at bounding box center [573, 236] width 18 height 9
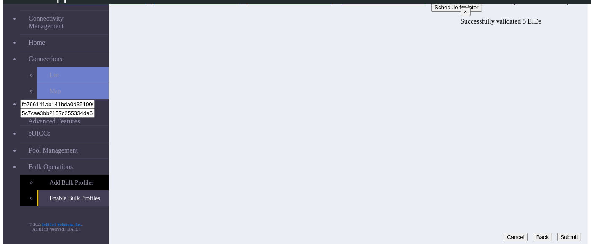
click at [533, 232] on button "Back" at bounding box center [542, 236] width 19 height 9
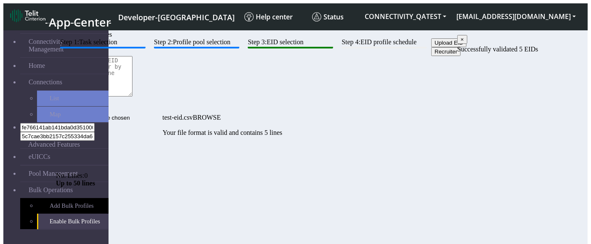
click at [431, 56] on button "Recruiter" at bounding box center [445, 51] width 29 height 9
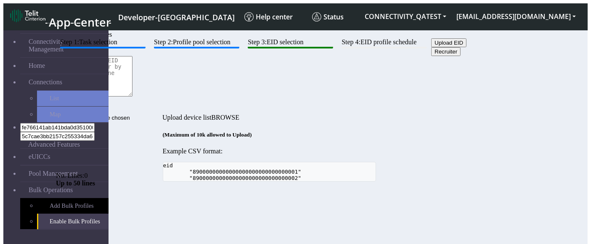
click at [133, 96] on textarea at bounding box center [94, 76] width 77 height 40
paste textarea "89033024103401150100000000090009"
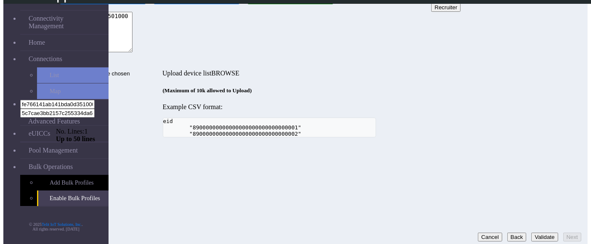
type textarea "8903302410340115010000000009009"
click at [539, 232] on button "Validate" at bounding box center [545, 236] width 27 height 9
click at [445, 137] on div "Step 1: Task selection Step 2: Profile pool selection Step 3: EID selection Ste…" at bounding box center [269, 65] width 427 height 143
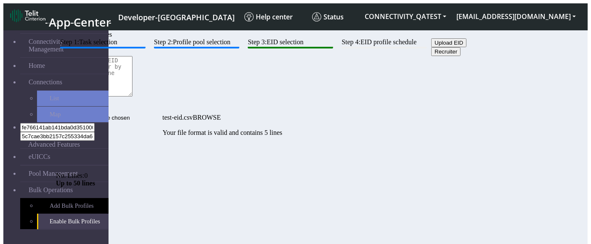
click at [431, 56] on button "Recruiter" at bounding box center [445, 51] width 29 height 9
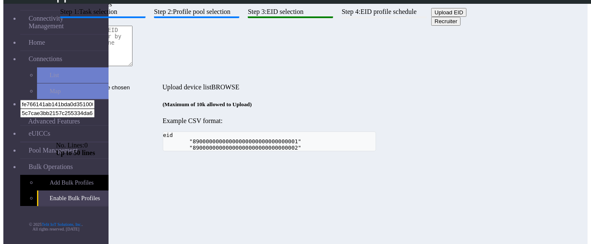
scroll to position [9, 0]
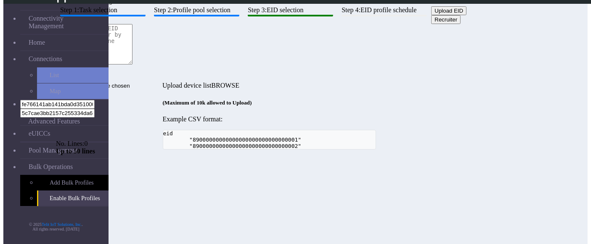
click at [133, 64] on textarea at bounding box center [94, 44] width 77 height 40
paste textarea "89033024103401150100000000000000"
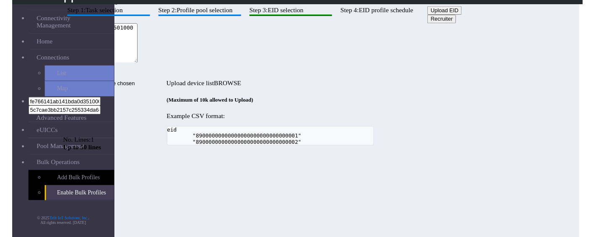
scroll to position [21, 0]
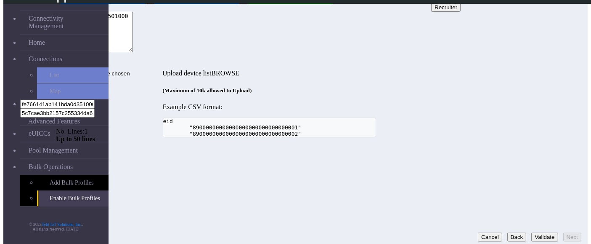
click at [532, 233] on button "Validate" at bounding box center [545, 236] width 27 height 9
click at [133, 52] on textarea "89033024103401150100000000000000" at bounding box center [94, 32] width 77 height 40
type textarea "8903302410340115010000000000000"
click at [534, 232] on button "Validate" at bounding box center [545, 236] width 27 height 9
click at [471, 137] on div "Step 1: Task selection Step 2: Profile pool selection Step 3: EID selection Ste…" at bounding box center [269, 65] width 427 height 143
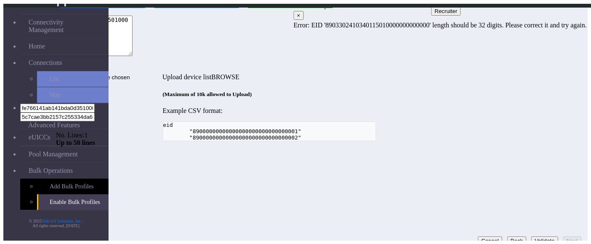
scroll to position [0, 0]
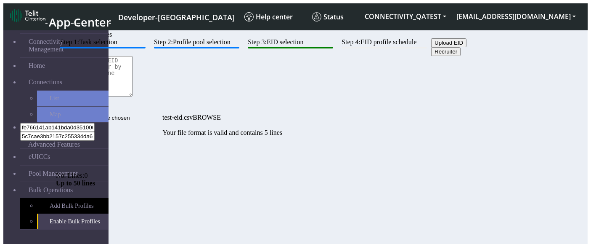
click at [431, 56] on button "Recruiter" at bounding box center [445, 51] width 29 height 9
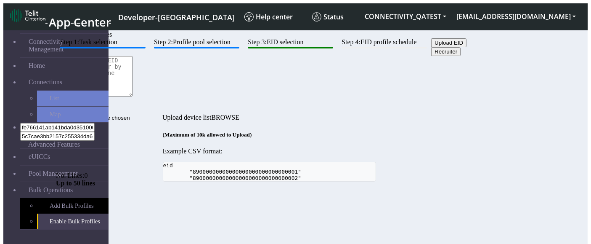
click at [133, 96] on textarea at bounding box center [94, 76] width 77 height 40
paste textarea "import { AfterViewInit, ChangeDetectorRef, Component, OnInit } from '@angular/c…"
type textarea "import { AfterViewInit, ChangeDetectorRef, Component, OnInit } from '@angular/c…"
click at [133, 96] on textarea at bounding box center [94, 76] width 77 height 40
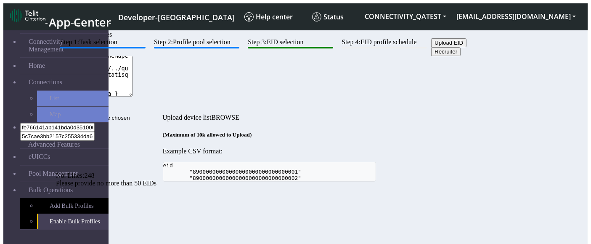
click at [440, 181] on div "Step 1: Task selection Step 2: Profile pool selection Step 3: EID selection Ste…" at bounding box center [269, 109] width 427 height 143
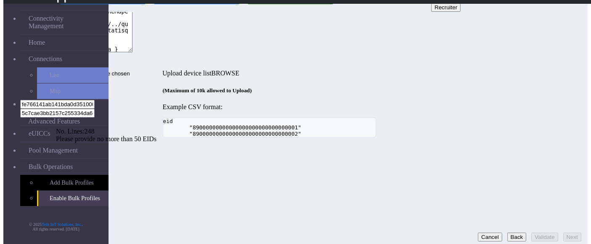
click at [133, 52] on textarea at bounding box center [94, 32] width 77 height 40
paste textarea "89033024103401150100000000000000"
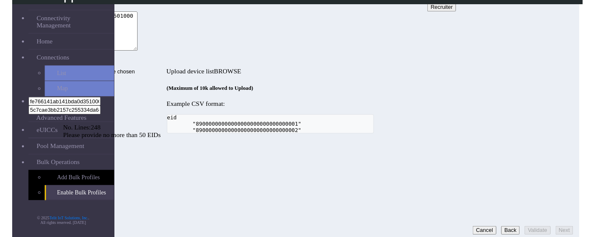
scroll to position [0, 0]
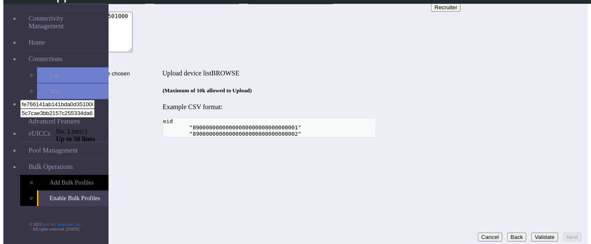
click at [532, 232] on button "Validate" at bounding box center [545, 236] width 27 height 9
click at [133, 52] on textarea "89033024103401150100000000000000" at bounding box center [94, 32] width 77 height 40
type textarea "8903302410340115010000000000000"
click at [532, 232] on button "Validate" at bounding box center [545, 236] width 27 height 9
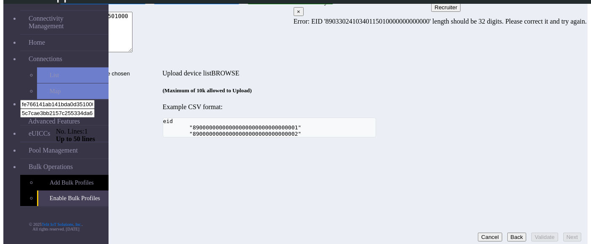
click at [451, 137] on div "Step 1: Task selection Step 2: Profile pool selection Step 3: EID selection Ste…" at bounding box center [269, 65] width 427 height 143
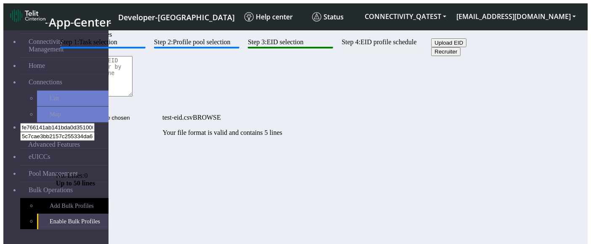
click at [431, 56] on button "Recruiter" at bounding box center [445, 51] width 29 height 9
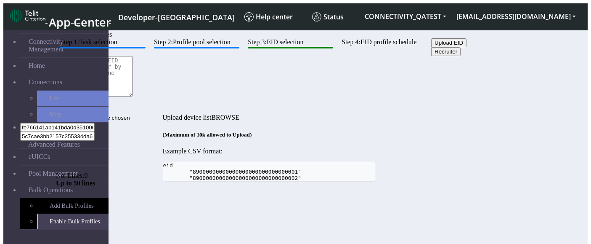
click at [133, 96] on textarea at bounding box center [94, 76] width 77 height 40
paste textarea "89033024103401150100000000000000"
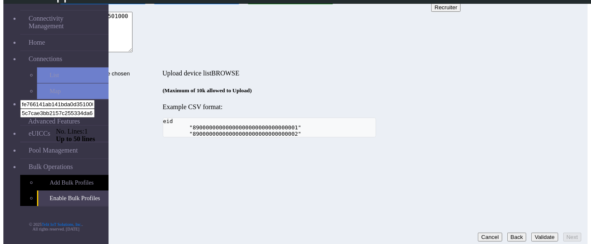
type textarea "89033024103401150100000000000000"
click at [532, 234] on button "Validate" at bounding box center [545, 236] width 27 height 9
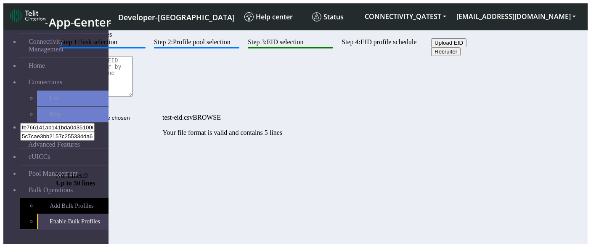
scroll to position [21, 0]
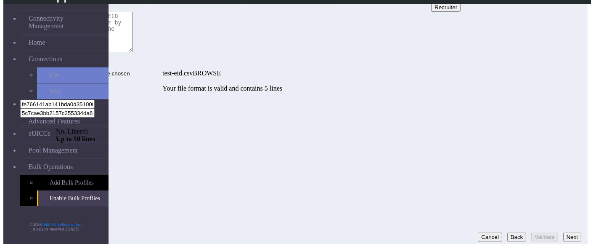
click at [431, 12] on button "Recruiter" at bounding box center [445, 7] width 29 height 9
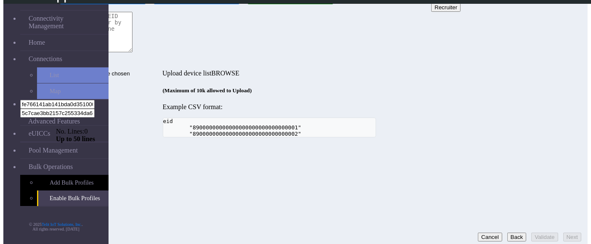
click at [133, 52] on textarea at bounding box center [94, 32] width 77 height 40
paste textarea "89033024103401150100000000000000"
type textarea "89033024103401150100000000000000"
click at [539, 235] on button "Validate" at bounding box center [545, 236] width 27 height 9
click at [572, 232] on button "Next" at bounding box center [573, 236] width 18 height 9
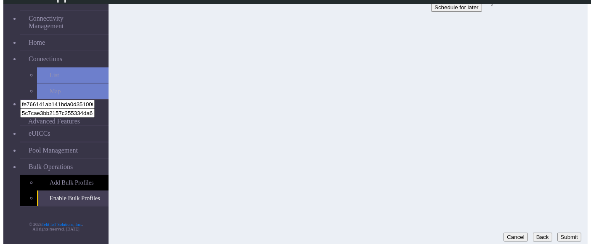
click at [533, 232] on button "Back" at bounding box center [542, 236] width 19 height 9
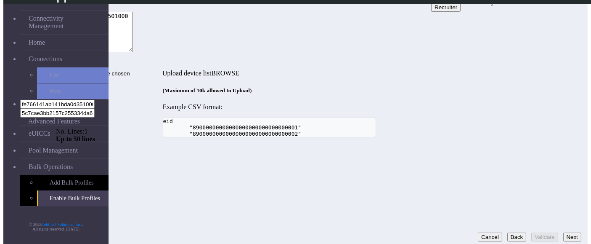
click at [452, 137] on div "Step 1: Task selection Step 2: Profile pool selection Step 3: EID selection Ste…" at bounding box center [269, 65] width 427 height 143
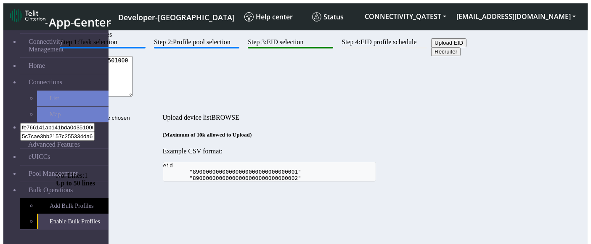
scroll to position [21, 0]
click at [431, 56] on button "Recruiter" at bounding box center [445, 51] width 29 height 9
click at [431, 47] on button "Upload EID" at bounding box center [448, 42] width 35 height 9
click at [431, 56] on button "Recruiter" at bounding box center [445, 51] width 29 height 9
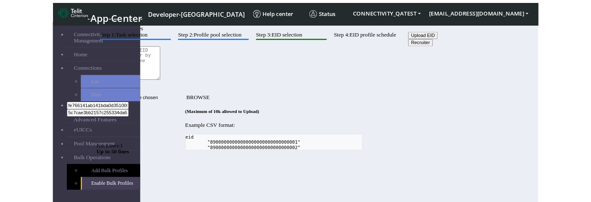
scroll to position [21, 0]
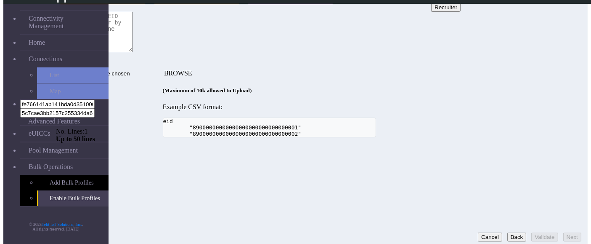
click at [162, 69] on input "file" at bounding box center [109, 73] width 106 height 9
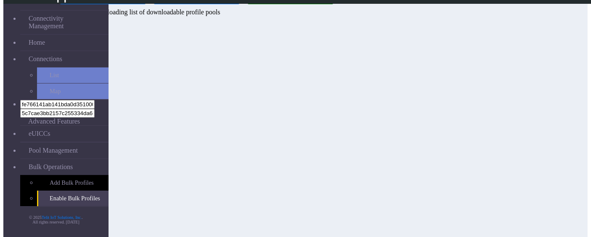
click at [141, 16] on div "Step 1: Task selection Step 2: Profile pool selection Step 3: EID selection Ste…" at bounding box center [269, 5] width 427 height 22
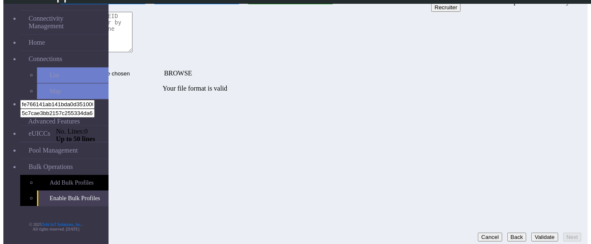
click at [162, 69] on input "file" at bounding box center [109, 73] width 106 height 9
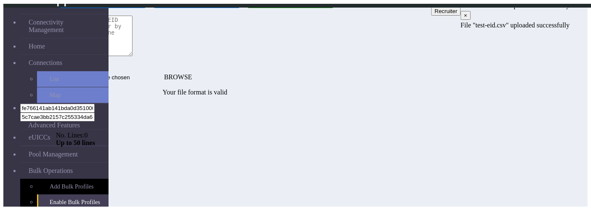
scroll to position [0, 0]
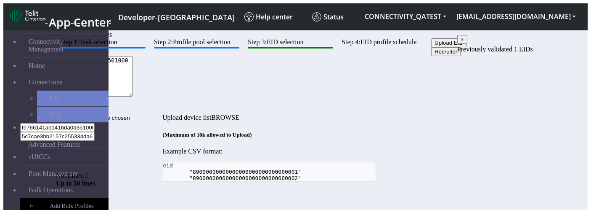
click at [431, 47] on button "Upload EID" at bounding box center [448, 42] width 35 height 9
click at [431, 56] on button "Recruiter" at bounding box center [445, 51] width 29 height 9
click at [431, 47] on button "Upload EID" at bounding box center [448, 42] width 35 height 9
click at [431, 56] on button "Recruiter" at bounding box center [445, 51] width 29 height 9
click at [133, 96] on textarea at bounding box center [94, 76] width 77 height 40
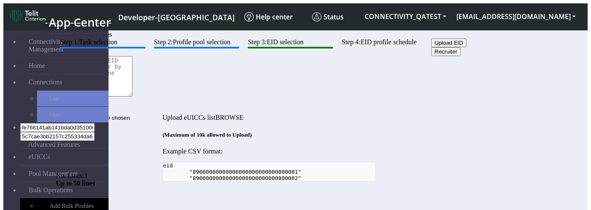
paste textarea "89033024103401150100000000000000"
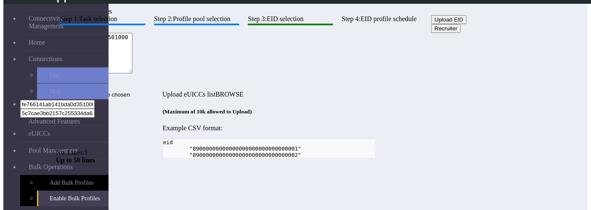
scroll to position [55, 0]
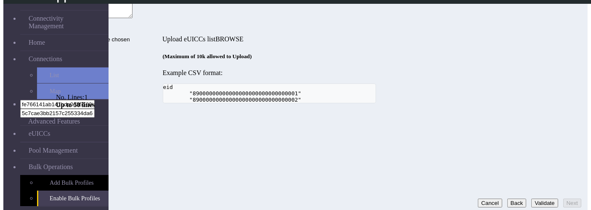
click at [532, 198] on button "Validate" at bounding box center [545, 202] width 27 height 9
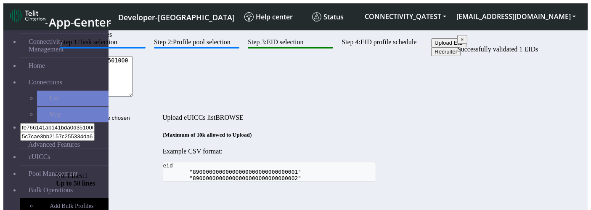
click at [133, 96] on textarea "89033024103401150100000000000000" at bounding box center [94, 76] width 77 height 40
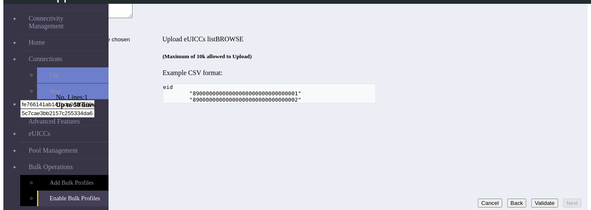
click at [532, 198] on button "Validate" at bounding box center [545, 202] width 27 height 9
click at [483, 109] on div "Up to 50 lines" at bounding box center [269, 105] width 427 height 8
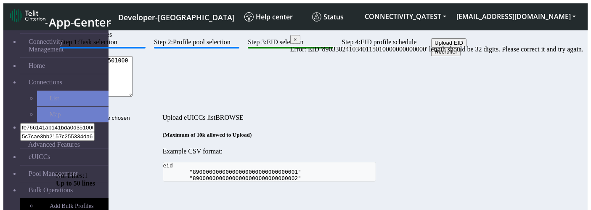
click at [133, 96] on textarea "8903302410340115010000000000000" at bounding box center [94, 76] width 77 height 40
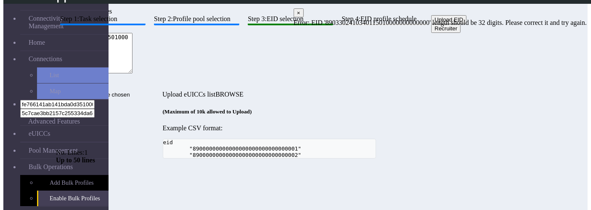
scroll to position [55, 0]
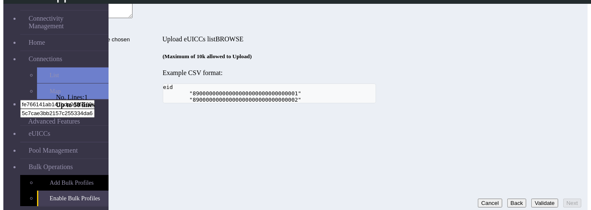
type textarea "890330241034011501000000000000"
click at [536, 198] on button "Validate" at bounding box center [545, 202] width 27 height 9
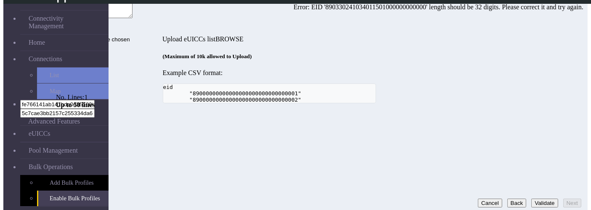
scroll to position [0, 0]
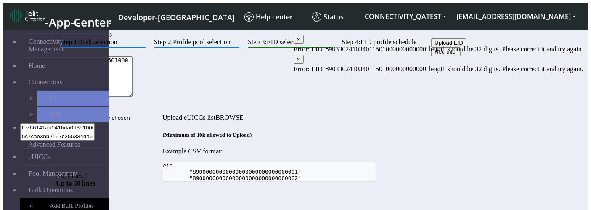
click at [357, 180] on div "Step 1: Task selection Step 2: Profile pool selection Step 3: EID selection Ste…" at bounding box center [269, 109] width 427 height 143
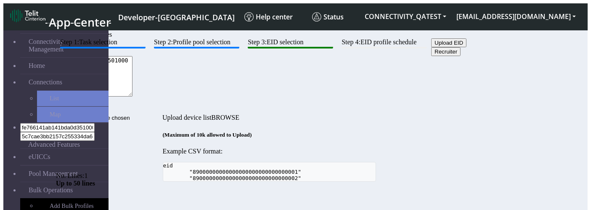
click at [133, 96] on textarea "89033024103401150100000000000000" at bounding box center [94, 76] width 77 height 40
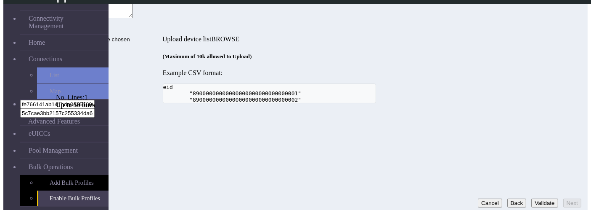
click at [534, 198] on button "Validate" at bounding box center [545, 202] width 27 height 9
click at [532, 198] on button "Validate" at bounding box center [545, 202] width 27 height 9
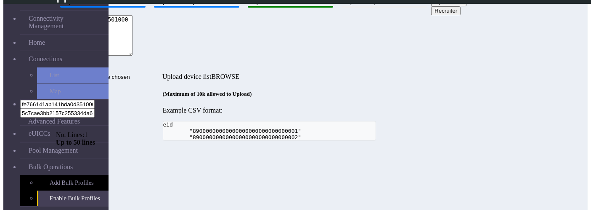
scroll to position [18, 0]
click at [133, 56] on textarea "89033024103401150100000000000009" at bounding box center [94, 35] width 77 height 40
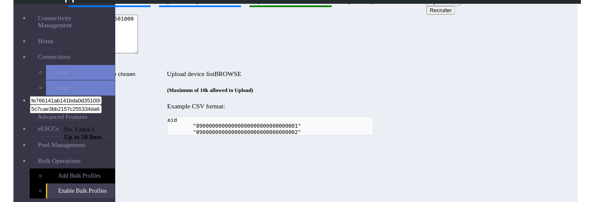
scroll to position [55, 0]
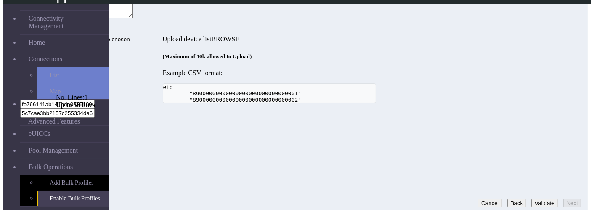
click at [532, 198] on button "Validate" at bounding box center [545, 202] width 27 height 9
click at [536, 198] on button "Validate" at bounding box center [545, 202] width 27 height 9
click at [538, 200] on button "Validate" at bounding box center [545, 202] width 27 height 9
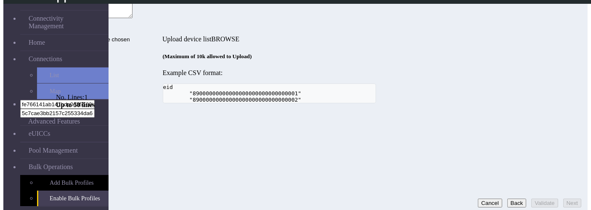
click at [537, 198] on button "Validate" at bounding box center [545, 202] width 27 height 9
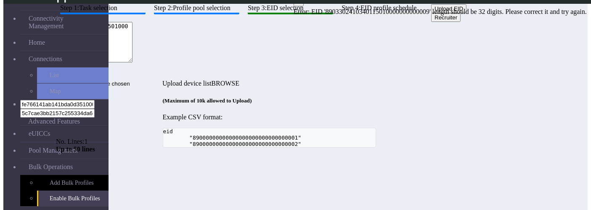
scroll to position [12, 0]
click at [133, 61] on textarea "8903302410340115010000000000009" at bounding box center [94, 41] width 77 height 40
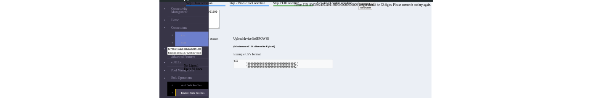
scroll to position [55, 0]
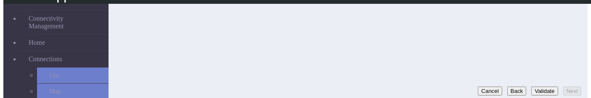
click at [532, 86] on button "Validate" at bounding box center [545, 90] width 27 height 9
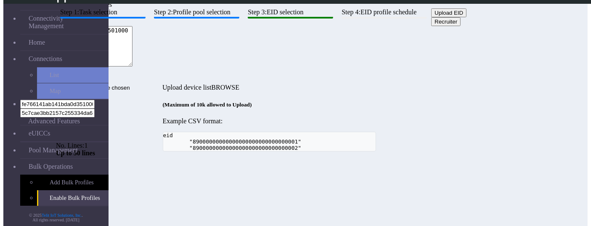
scroll to position [0, 0]
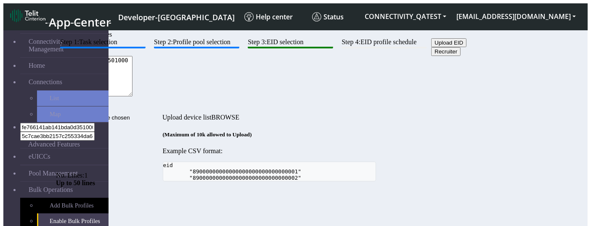
click at [133, 96] on textarea "8903302410340115010000000000009" at bounding box center [94, 76] width 77 height 40
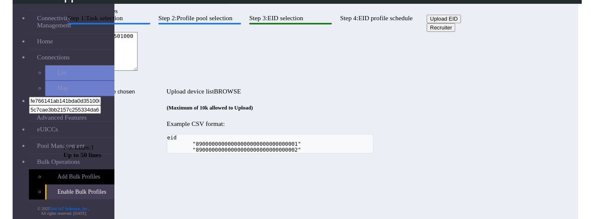
scroll to position [39, 0]
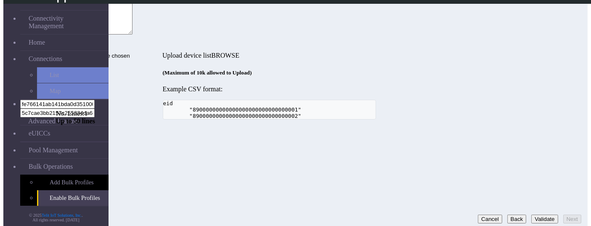
click at [532, 209] on button "Validate" at bounding box center [545, 219] width 27 height 9
click at [396, 120] on div "Step 1: Task selection Step 2: Profile pool selection Step 3: EID selection Ste…" at bounding box center [269, 47] width 427 height 143
click at [322, 104] on div "Step 1: Task selection Step 2: Profile pool selection Step 3: EID selection Ste…" at bounding box center [269, 47] width 427 height 143
click at [221, 51] on div "8903302410340115010000000000009 No. Lines: 1 Up to 50 lines" at bounding box center [269, 22] width 427 height 57
click at [133, 35] on textarea "8903302410340115010000000000009" at bounding box center [94, 14] width 77 height 40
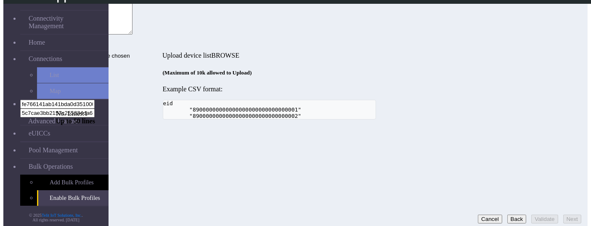
click at [434, 120] on div "Step 1: Task selection Step 2: Profile pool selection Step 3: EID selection Ste…" at bounding box center [269, 47] width 427 height 143
click at [133, 35] on textarea "8903302410340115010000000000009" at bounding box center [94, 14] width 77 height 40
click at [542, 209] on button "Validate" at bounding box center [545, 219] width 27 height 9
click at [133, 35] on textarea "890330241034011501000000000009" at bounding box center [94, 14] width 77 height 40
click at [532, 209] on button "Validate" at bounding box center [545, 219] width 27 height 9
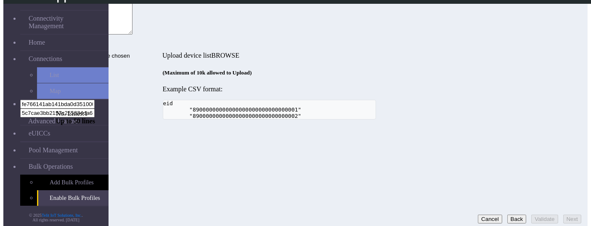
click at [133, 35] on textarea "8903302410340115010000000009009" at bounding box center [94, 14] width 77 height 40
click at [532, 209] on button "Validate" at bounding box center [545, 219] width 27 height 9
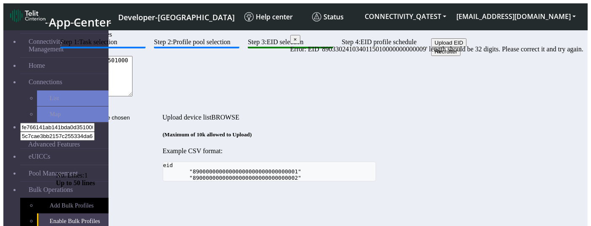
click at [133, 96] on textarea "8903302410340115010000000000009" at bounding box center [94, 76] width 77 height 40
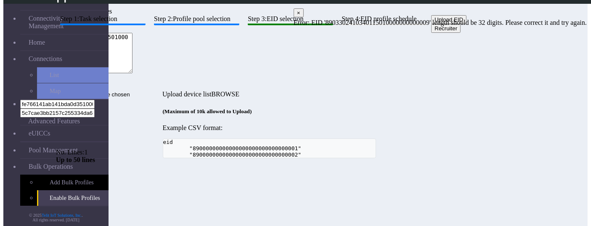
scroll to position [39, 0]
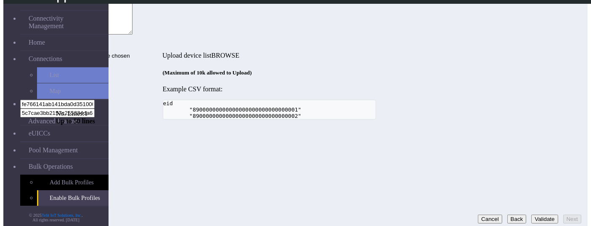
click at [532, 209] on button "Validate" at bounding box center [545, 219] width 27 height 9
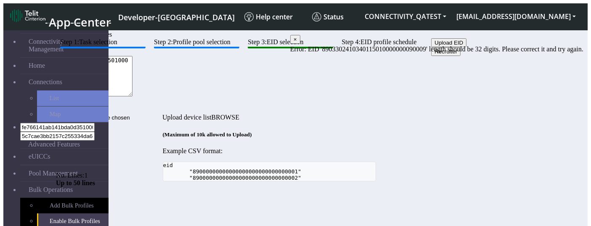
scroll to position [2, 0]
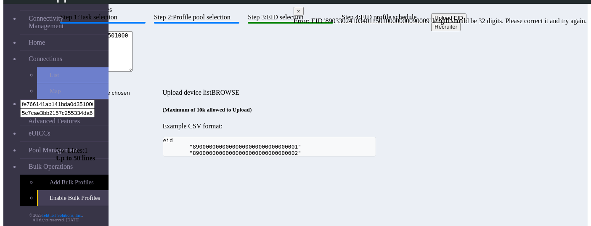
click at [133, 72] on textarea "8903302410340115010000000090009" at bounding box center [94, 51] width 77 height 40
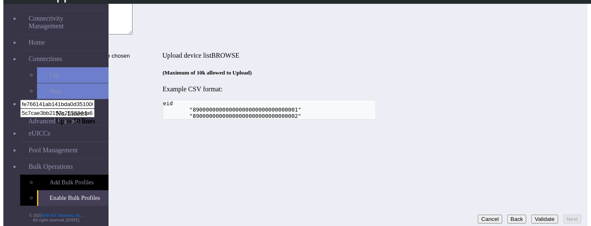
type textarea "89033024103401150100000000090009"
click at [539, 209] on button "Validate" at bounding box center [545, 219] width 27 height 9
click at [162, 51] on input "Upload device list" at bounding box center [109, 55] width 106 height 9
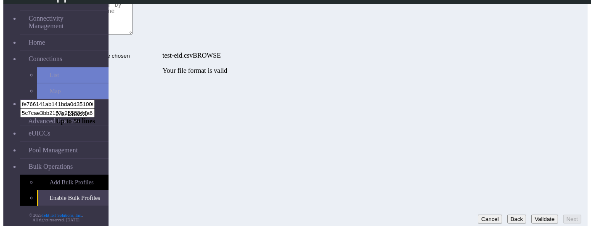
click at [532, 209] on button "Validate" at bounding box center [545, 219] width 27 height 9
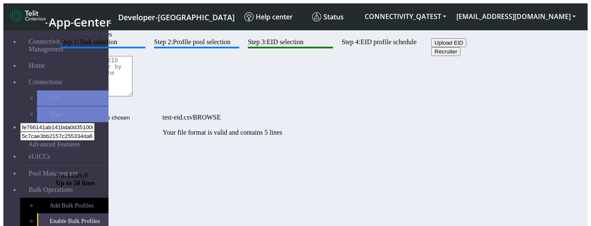
click at [162, 113] on input "test-eid.csv" at bounding box center [109, 117] width 106 height 9
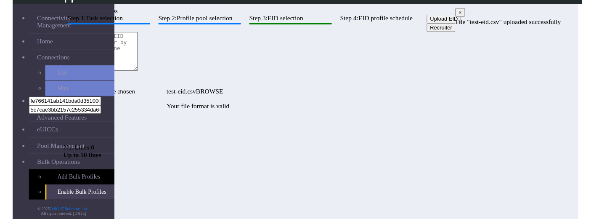
scroll to position [39, 0]
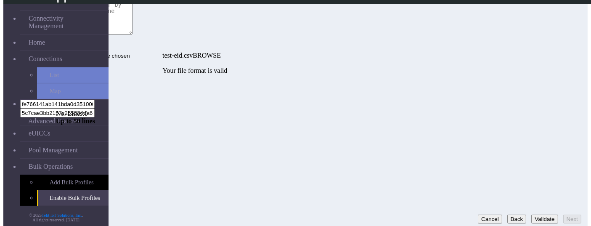
click at [532, 209] on button "Validate" at bounding box center [545, 219] width 27 height 9
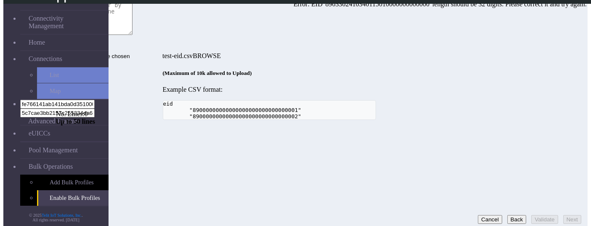
scroll to position [0, 0]
